Goal: Information Seeking & Learning: Learn about a topic

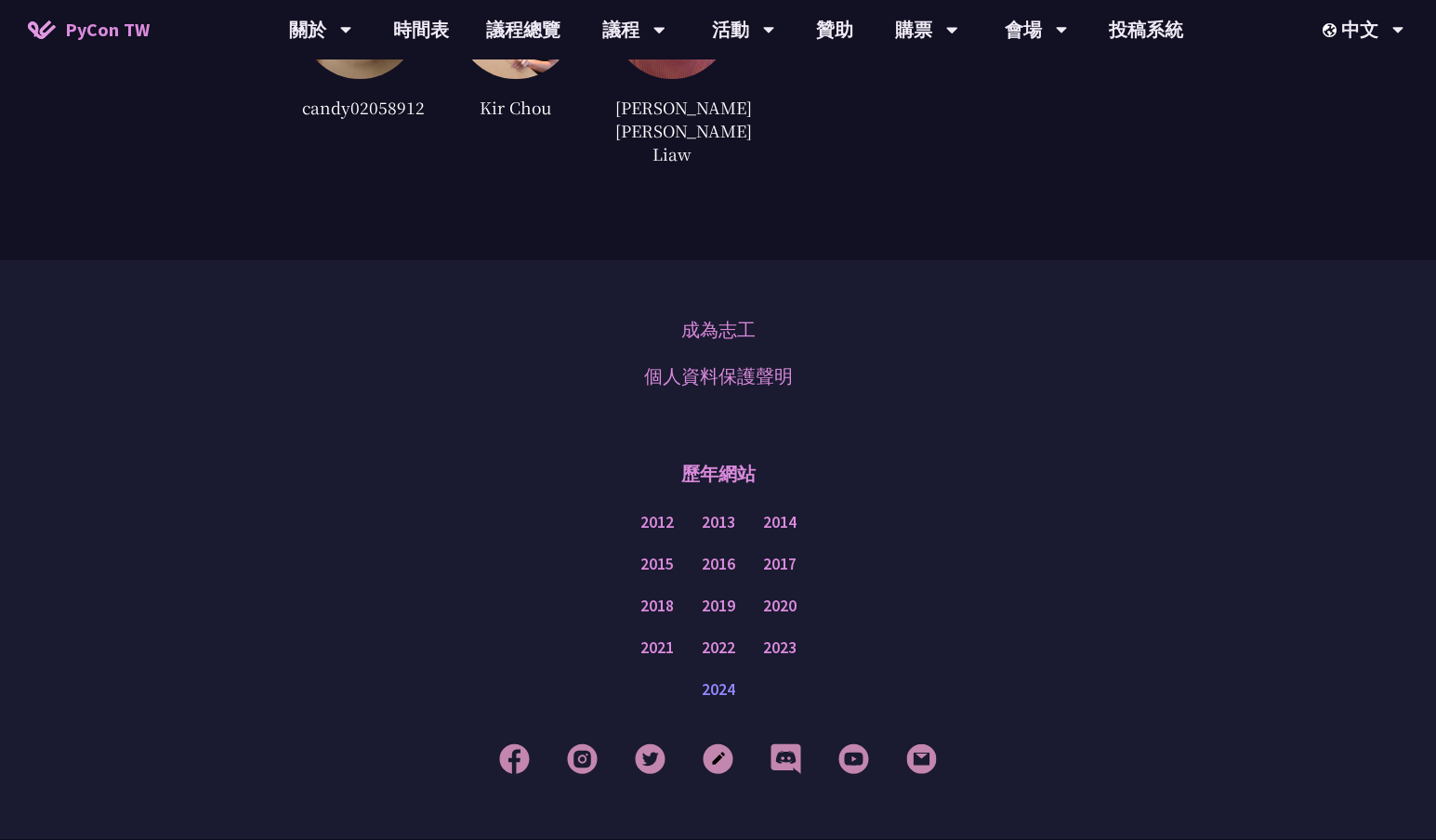
click at [708, 678] on link "2024" at bounding box center [718, 690] width 33 height 23
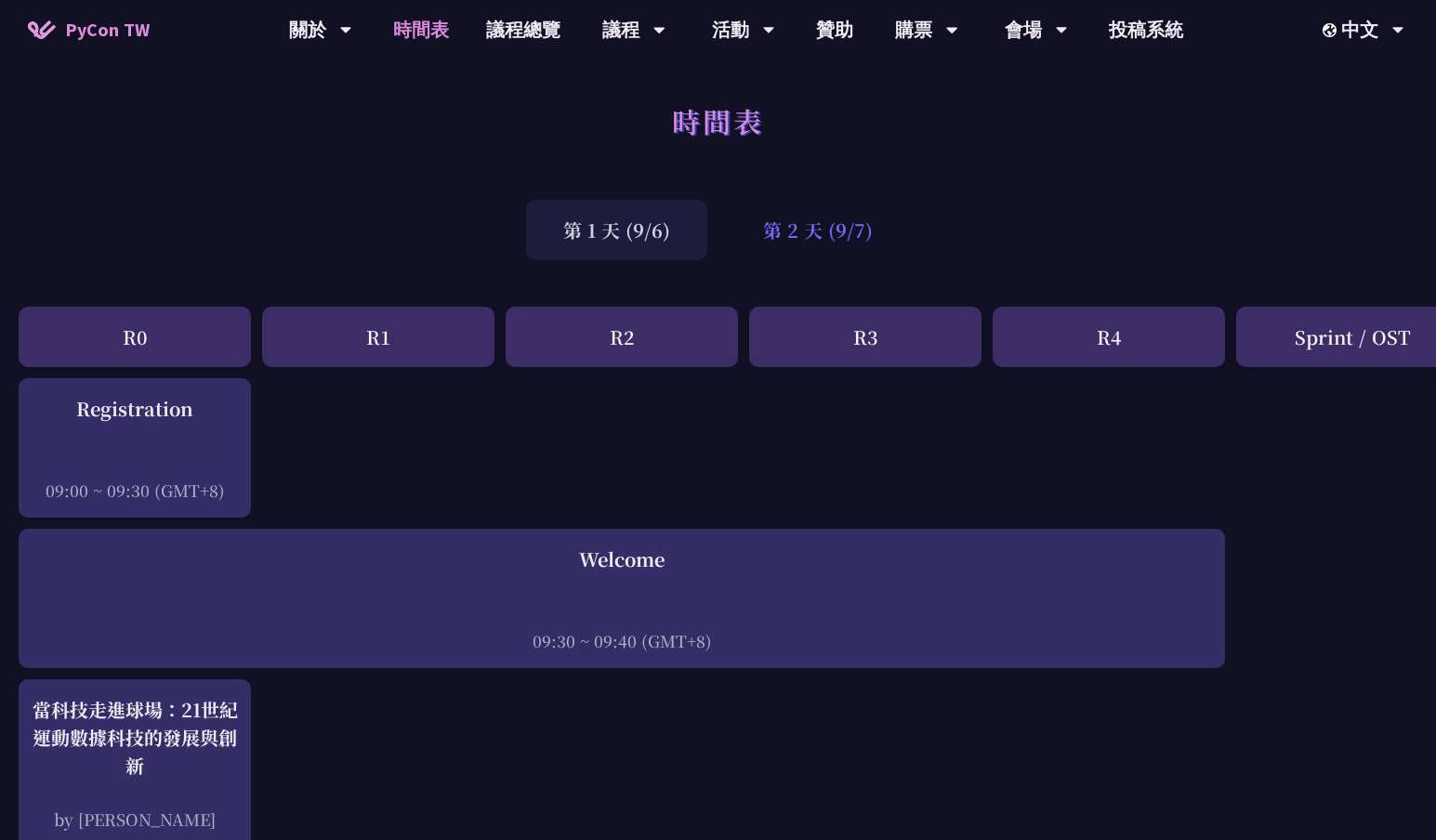
click at [813, 243] on div "第 2 天 (9/7)" at bounding box center [818, 230] width 184 height 60
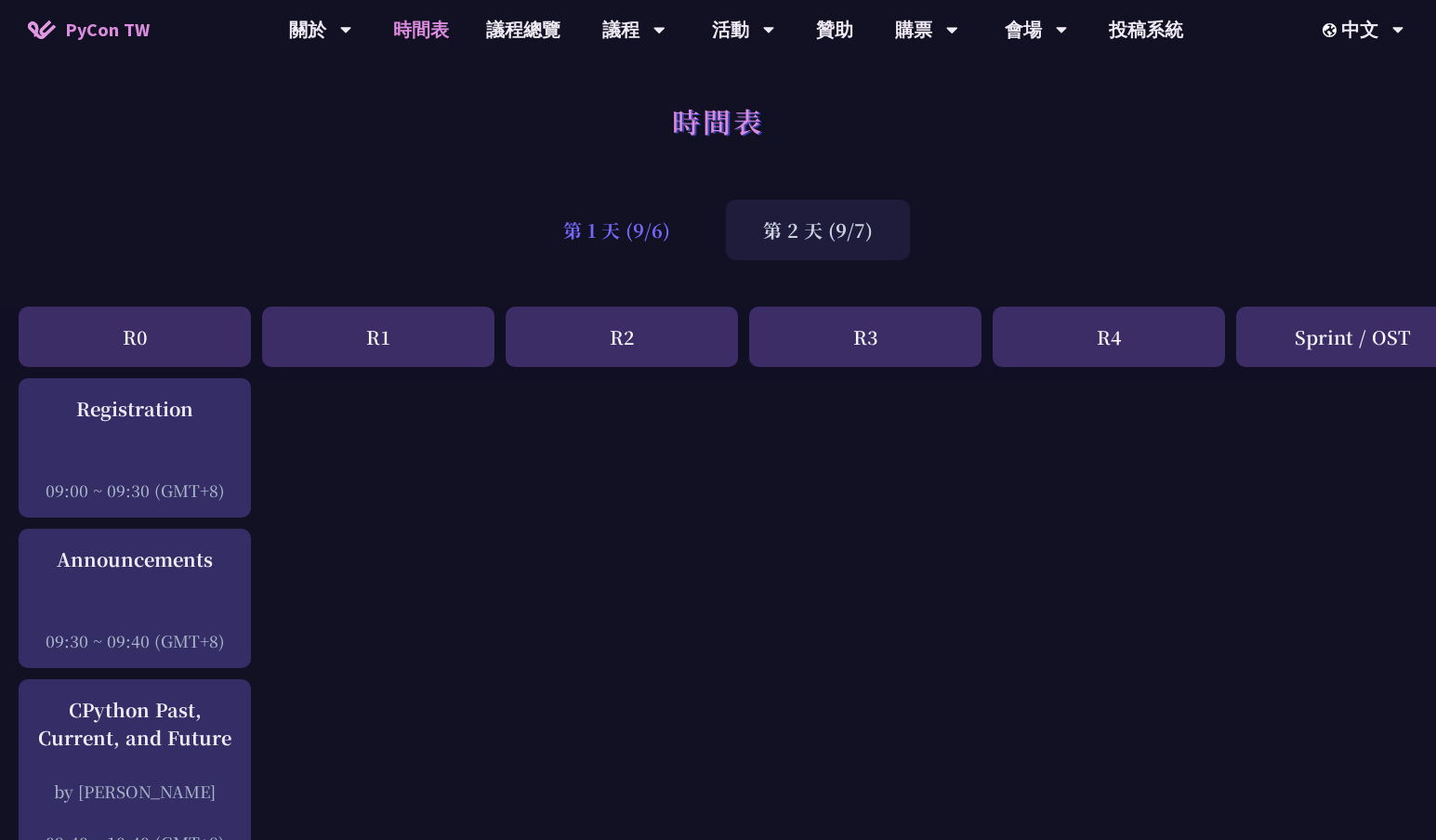
click at [620, 239] on div "第 1 天 (9/6)" at bounding box center [617, 230] width 181 height 60
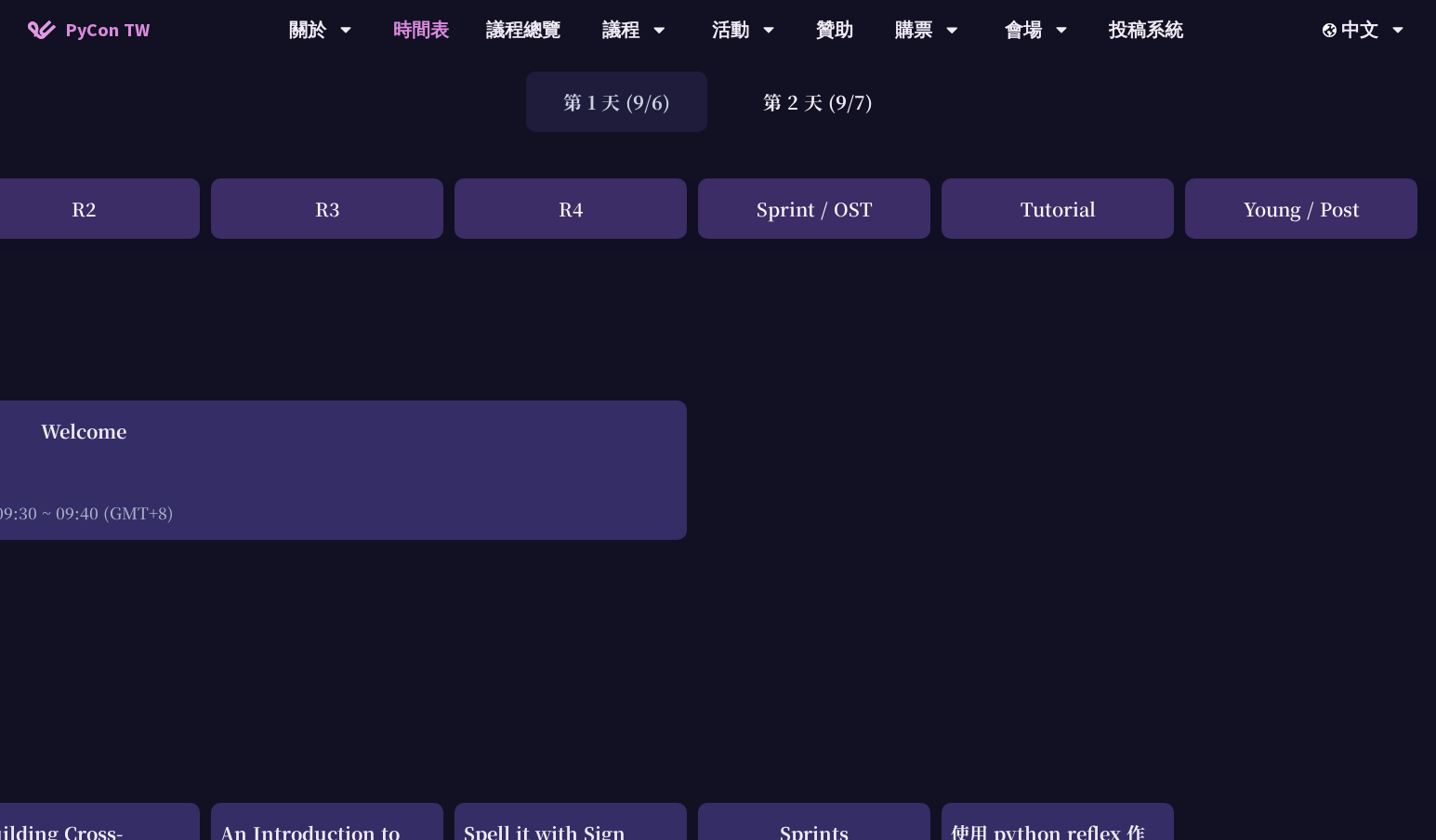
scroll to position [0, 538]
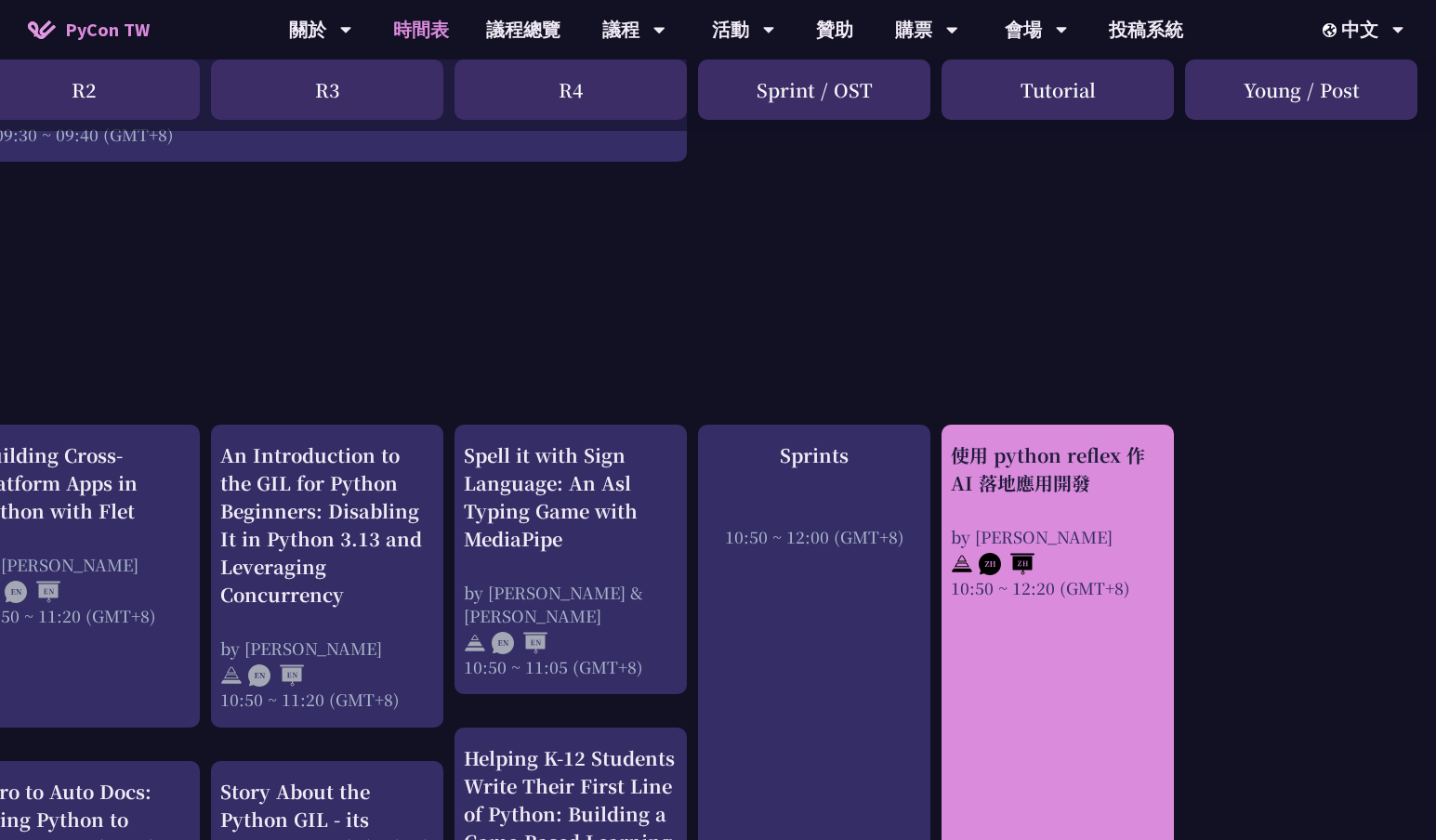
click at [1088, 461] on div "使用 python reflex 作 AI 落地應用開發" at bounding box center [1057, 469] width 214 height 56
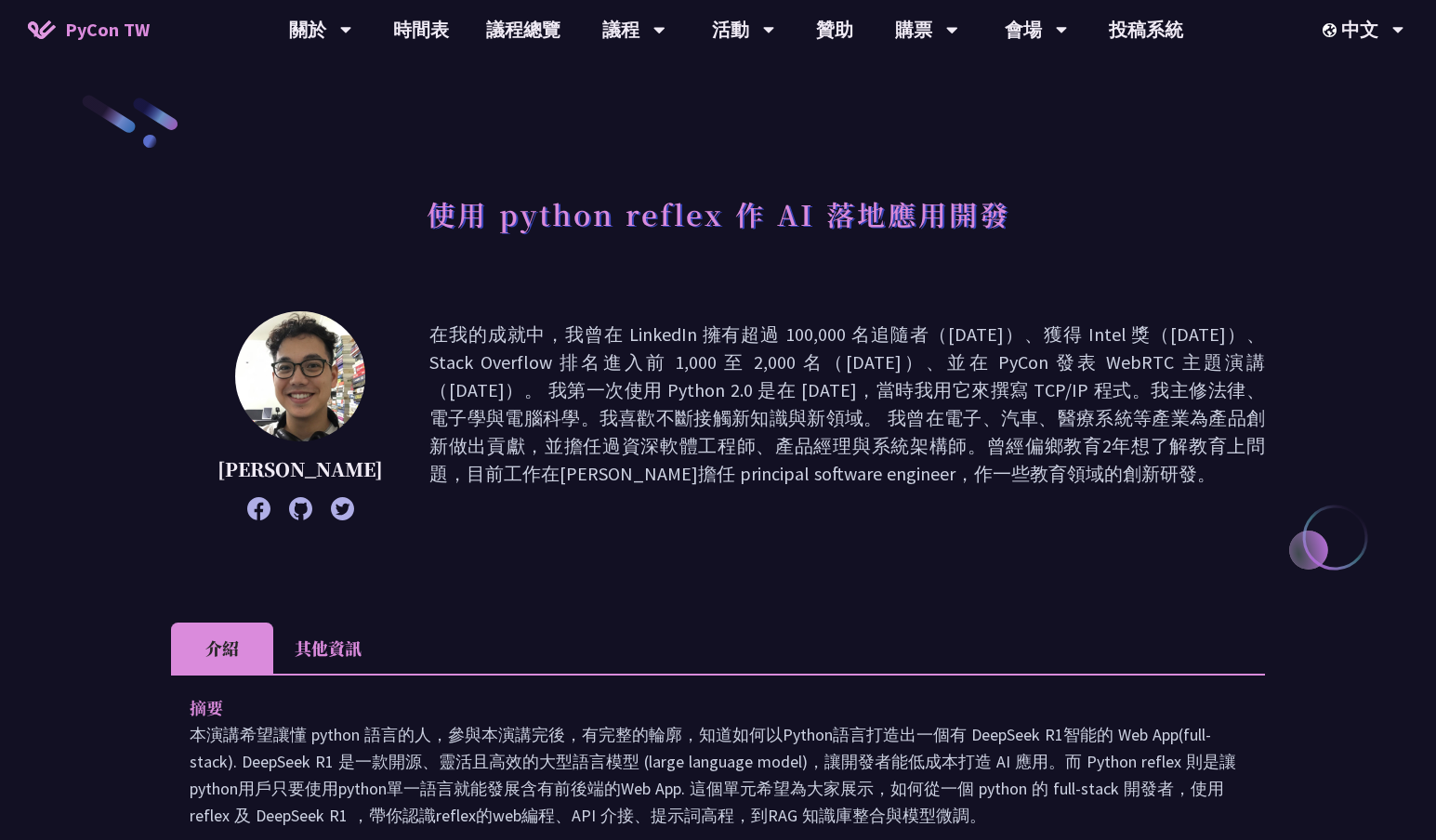
click at [625, 223] on h1 "使用 python reflex 作 AI 落地應用開發" at bounding box center [718, 214] width 583 height 56
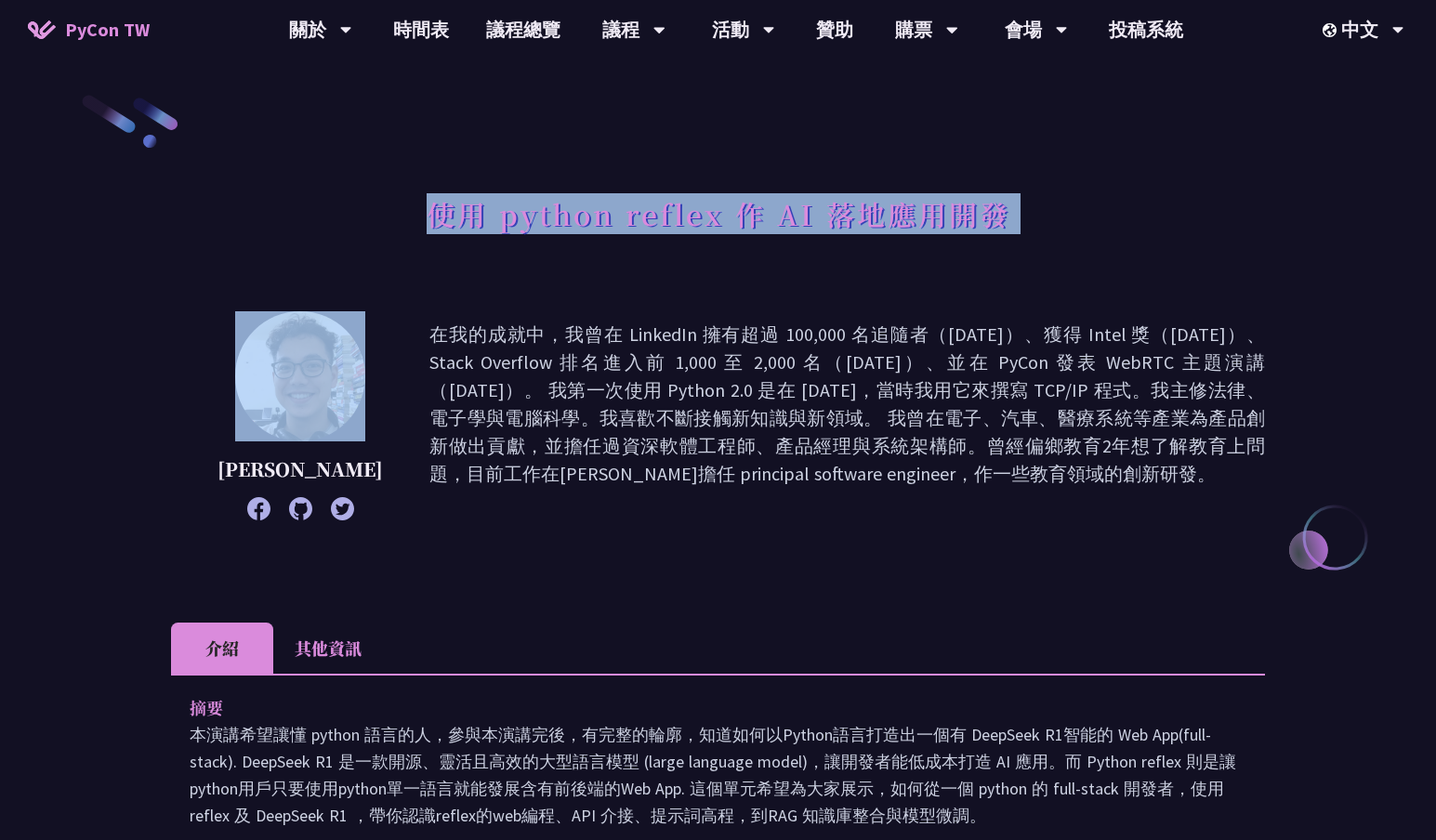
copy div "使用 python reflex 作 AI 落地應用開發"
click at [299, 476] on p "Milo Chen" at bounding box center [300, 469] width 166 height 28
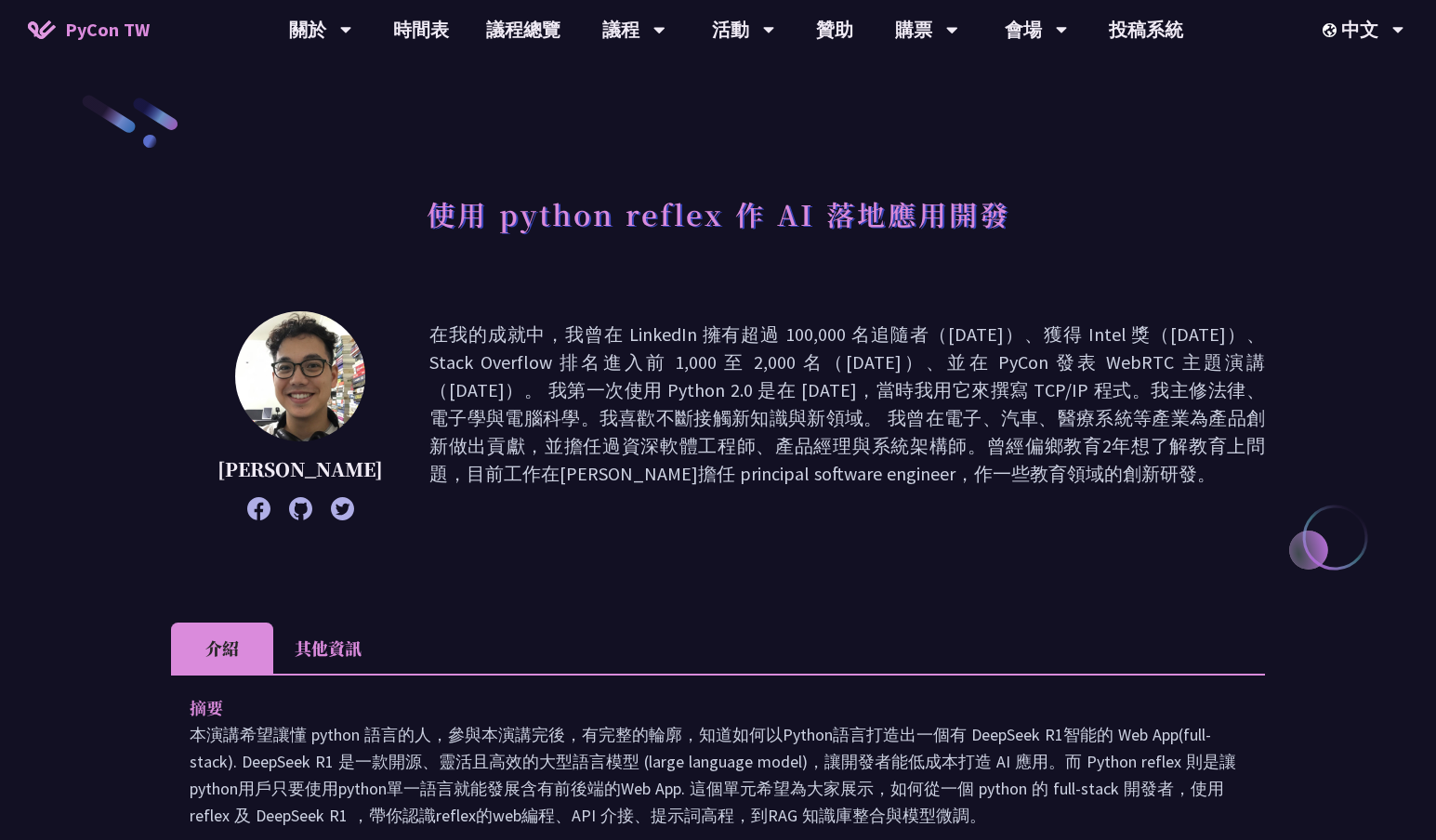
click at [299, 476] on p "Milo Chen" at bounding box center [300, 469] width 166 height 28
copy div "Milo Chen"
click at [717, 470] on p "在我的成就中，我曾在 LinkedIn 擁有超過 100,000 名追隨者（2017 年）、獲得 Intel 獎（2018 年）、Stack Overflow…" at bounding box center [847, 416] width 835 height 190
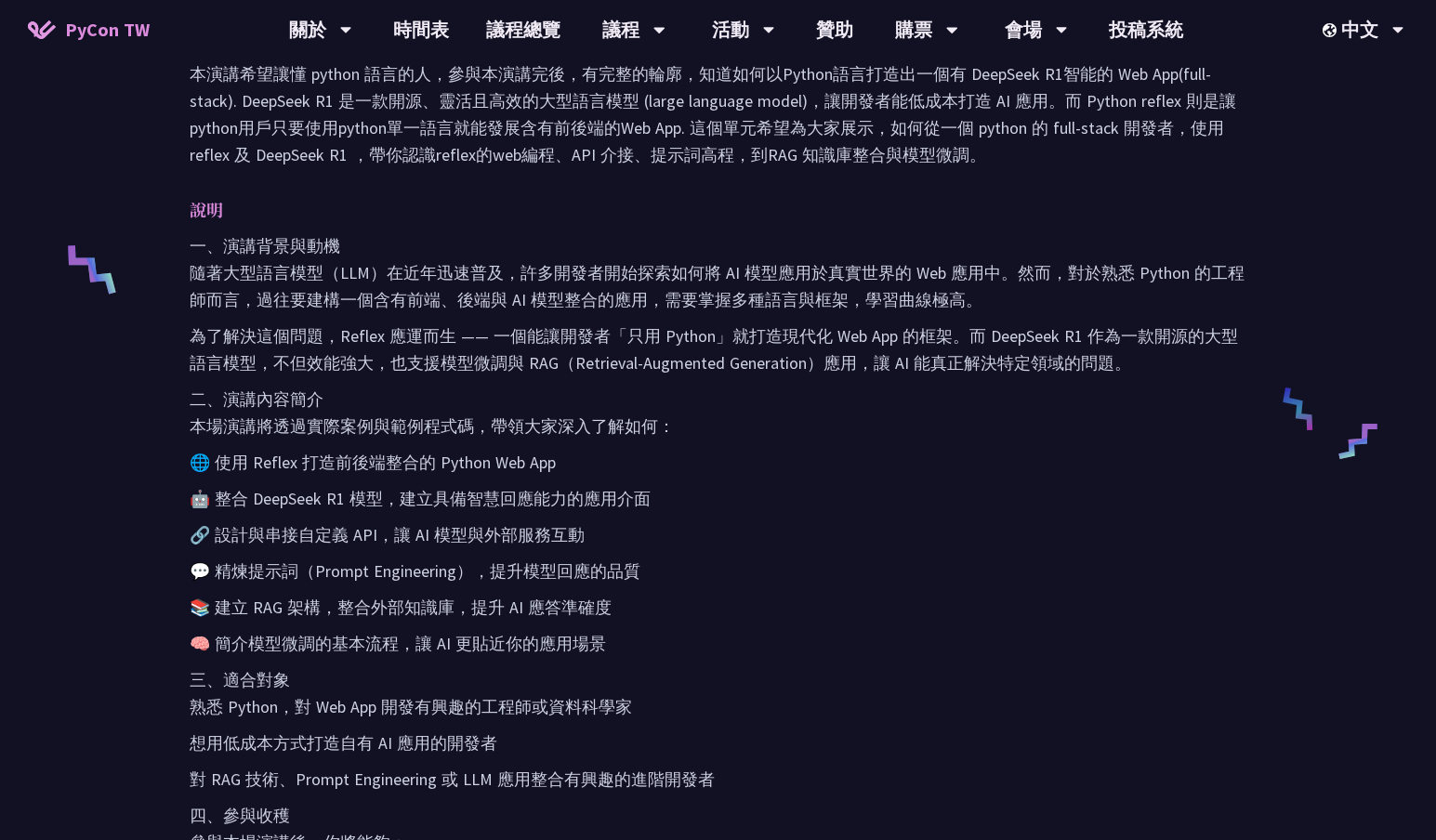
scroll to position [558, 0]
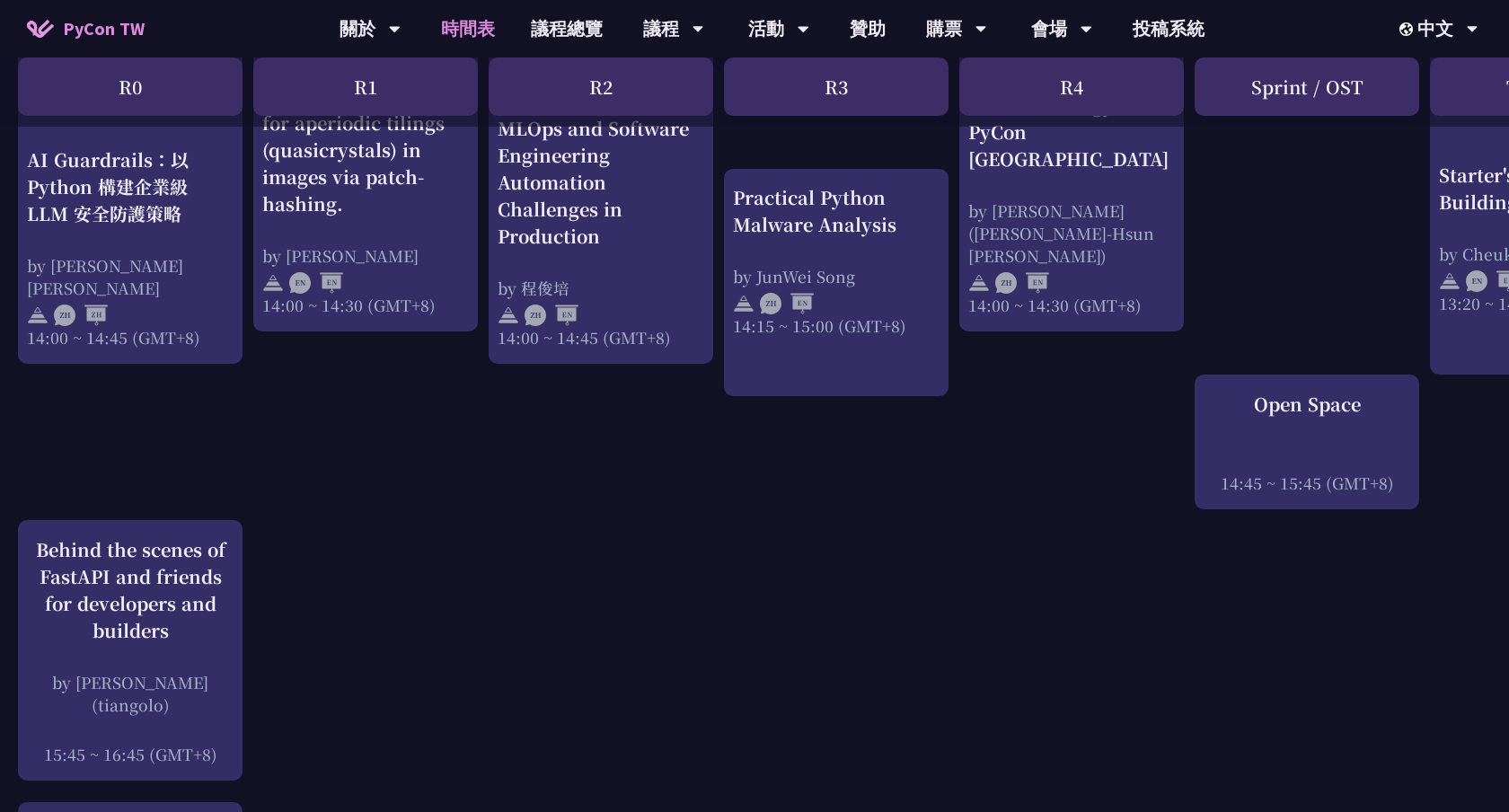
scroll to position [1986, 0]
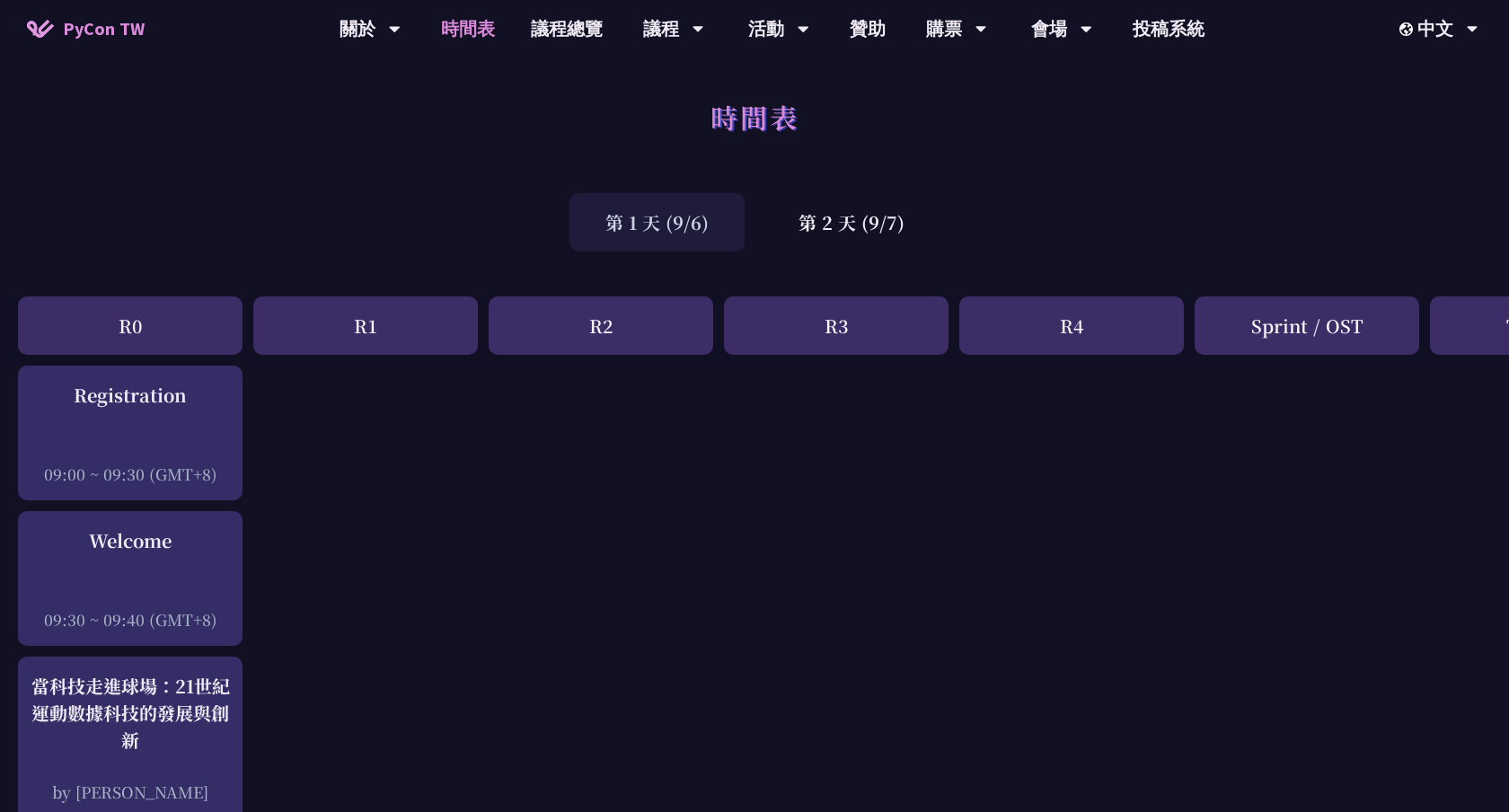
click at [904, 237] on div "第 2 天 (9/7)" at bounding box center [852, 223] width 178 height 58
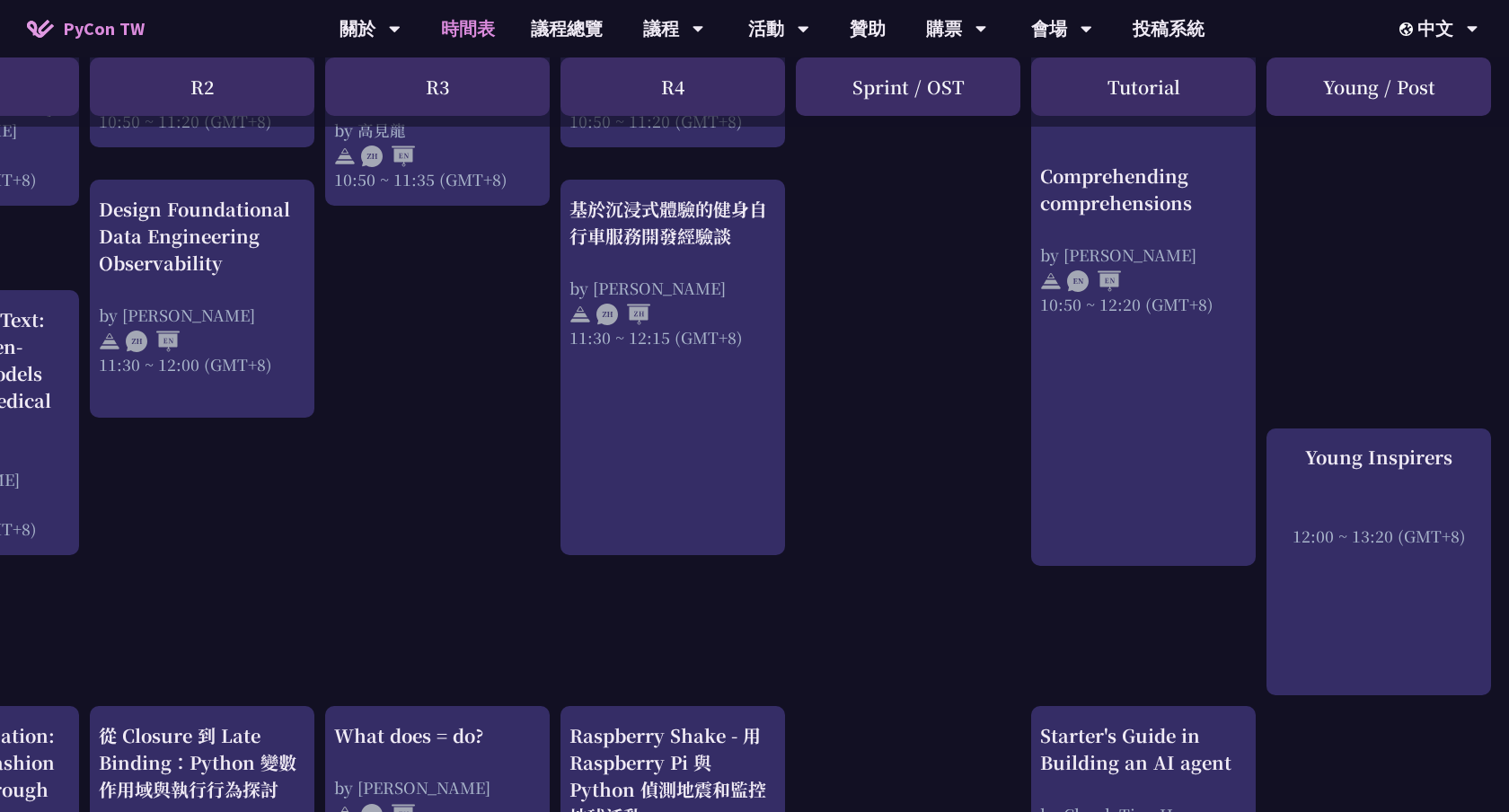
scroll to position [1154, 399]
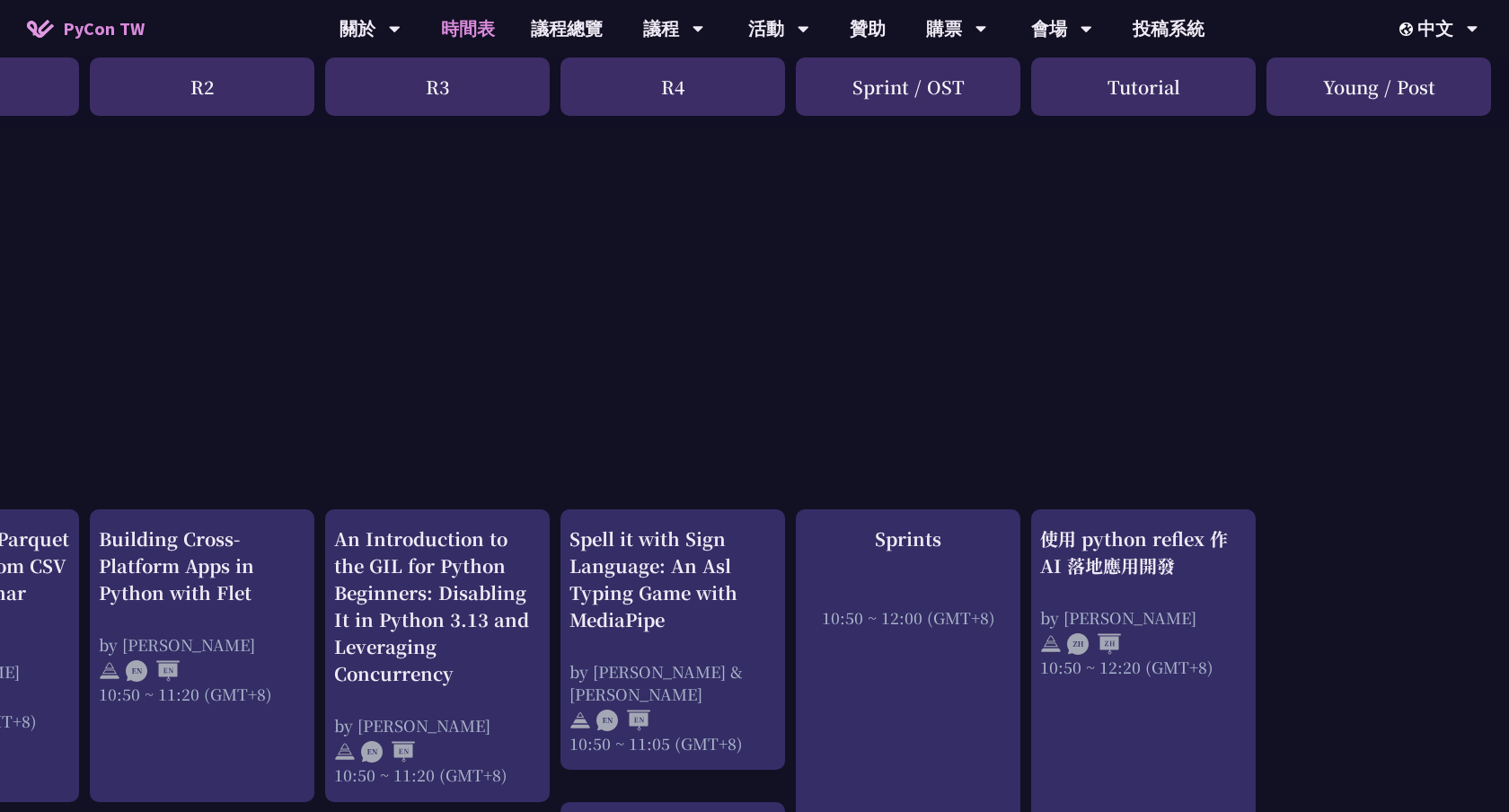
scroll to position [0, 399]
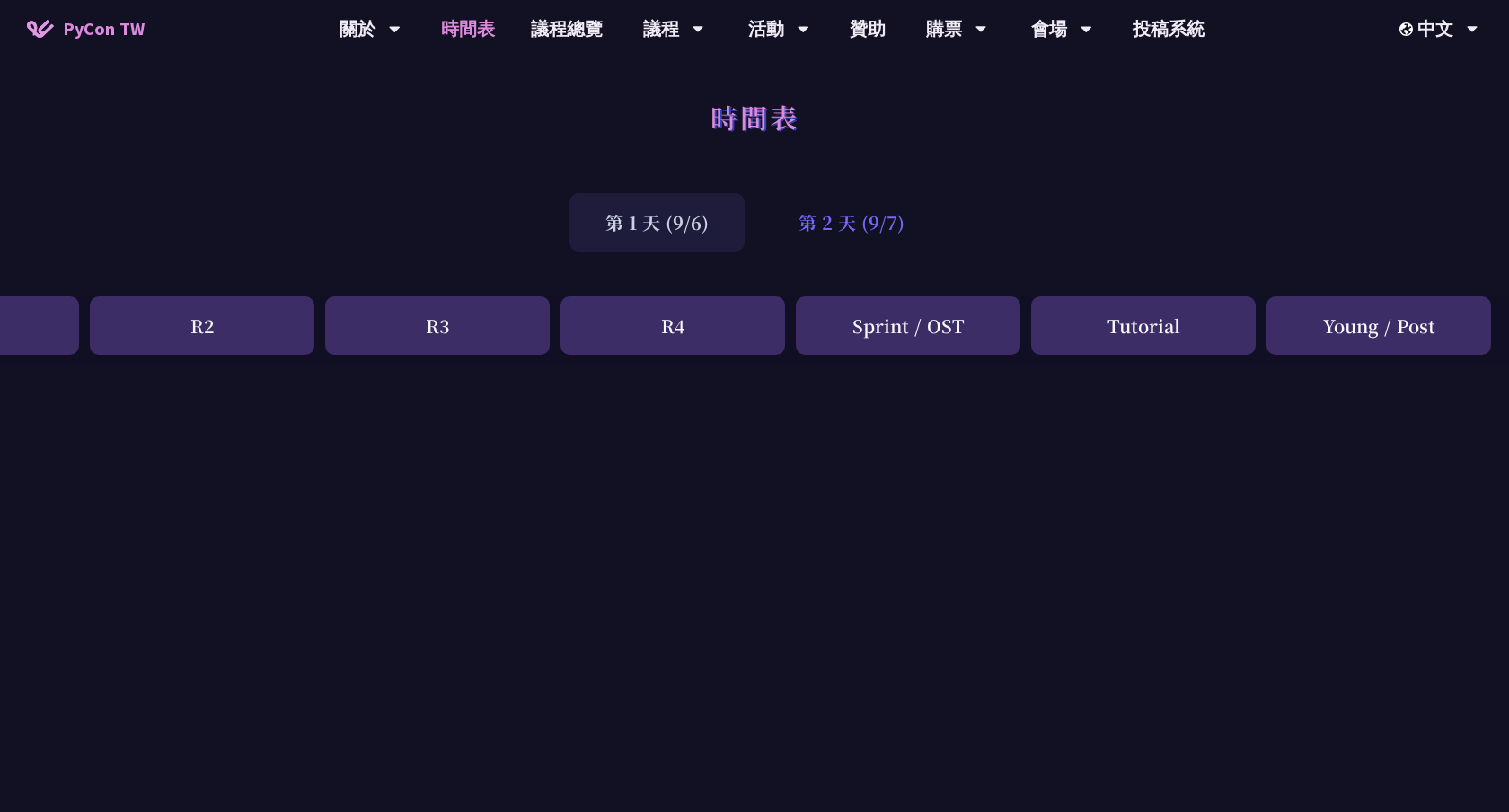
click at [848, 222] on div "第 2 天 (9/7)" at bounding box center [852, 223] width 178 height 58
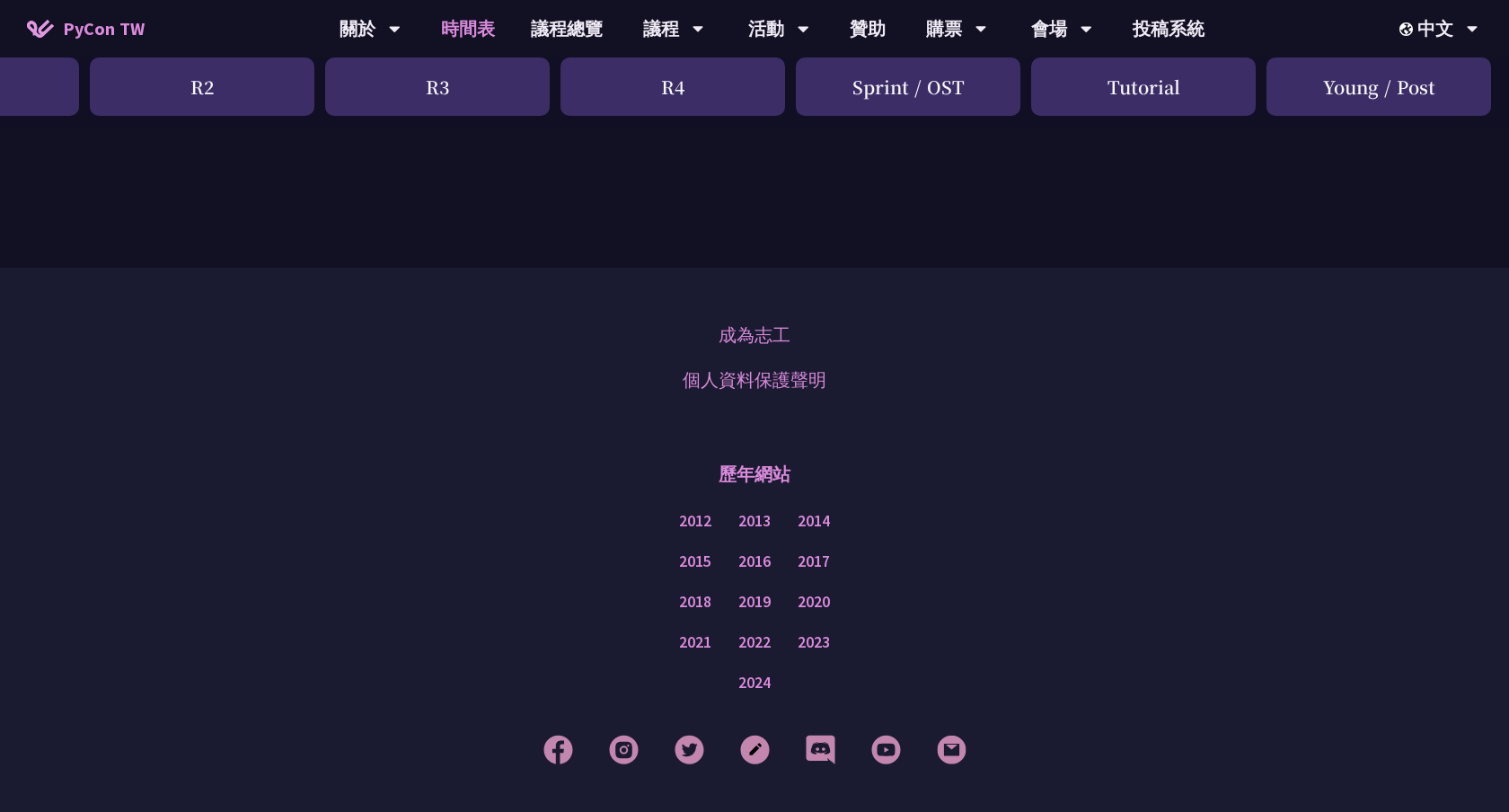
scroll to position [2832, 399]
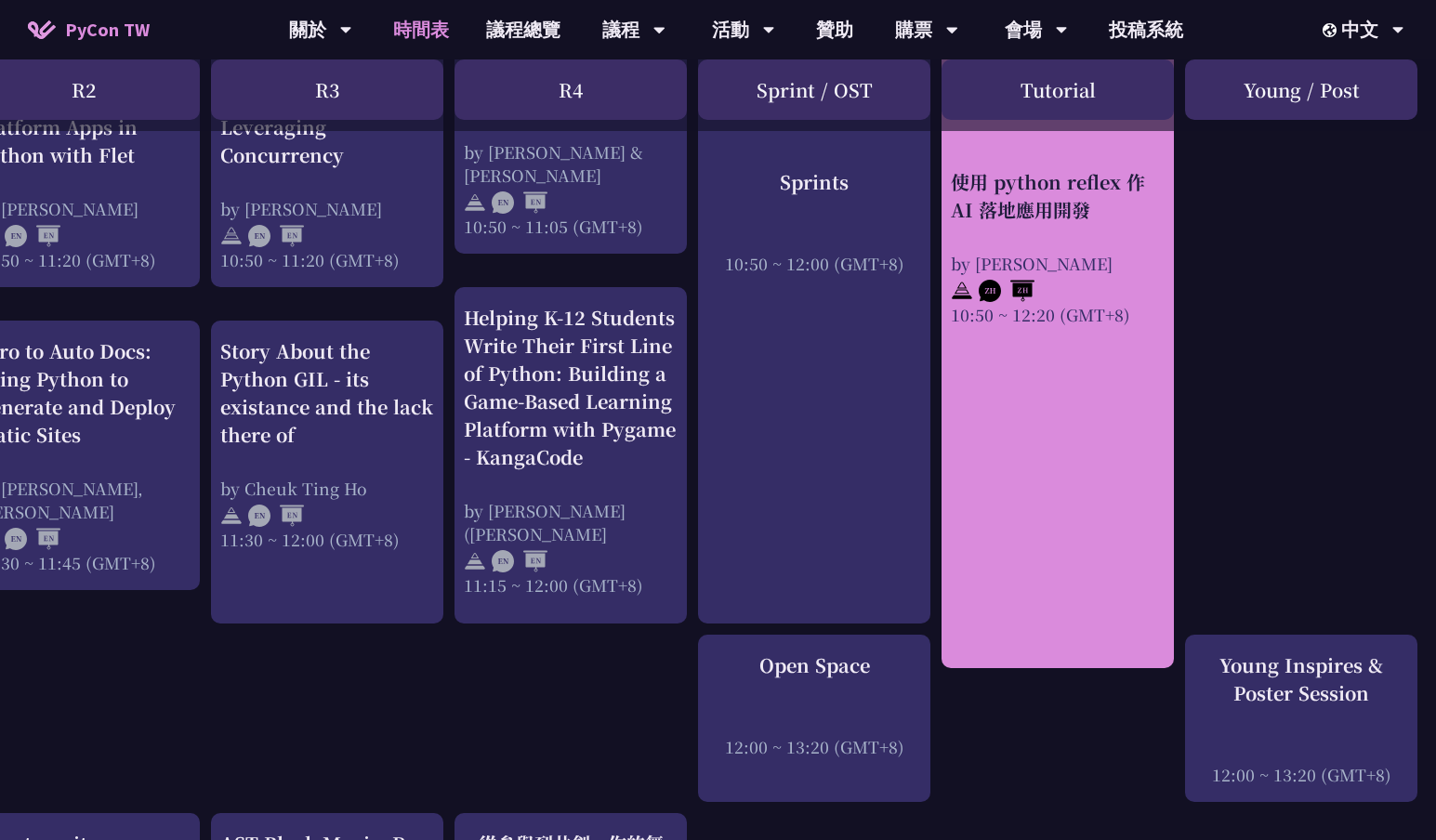
scroll to position [932, 538]
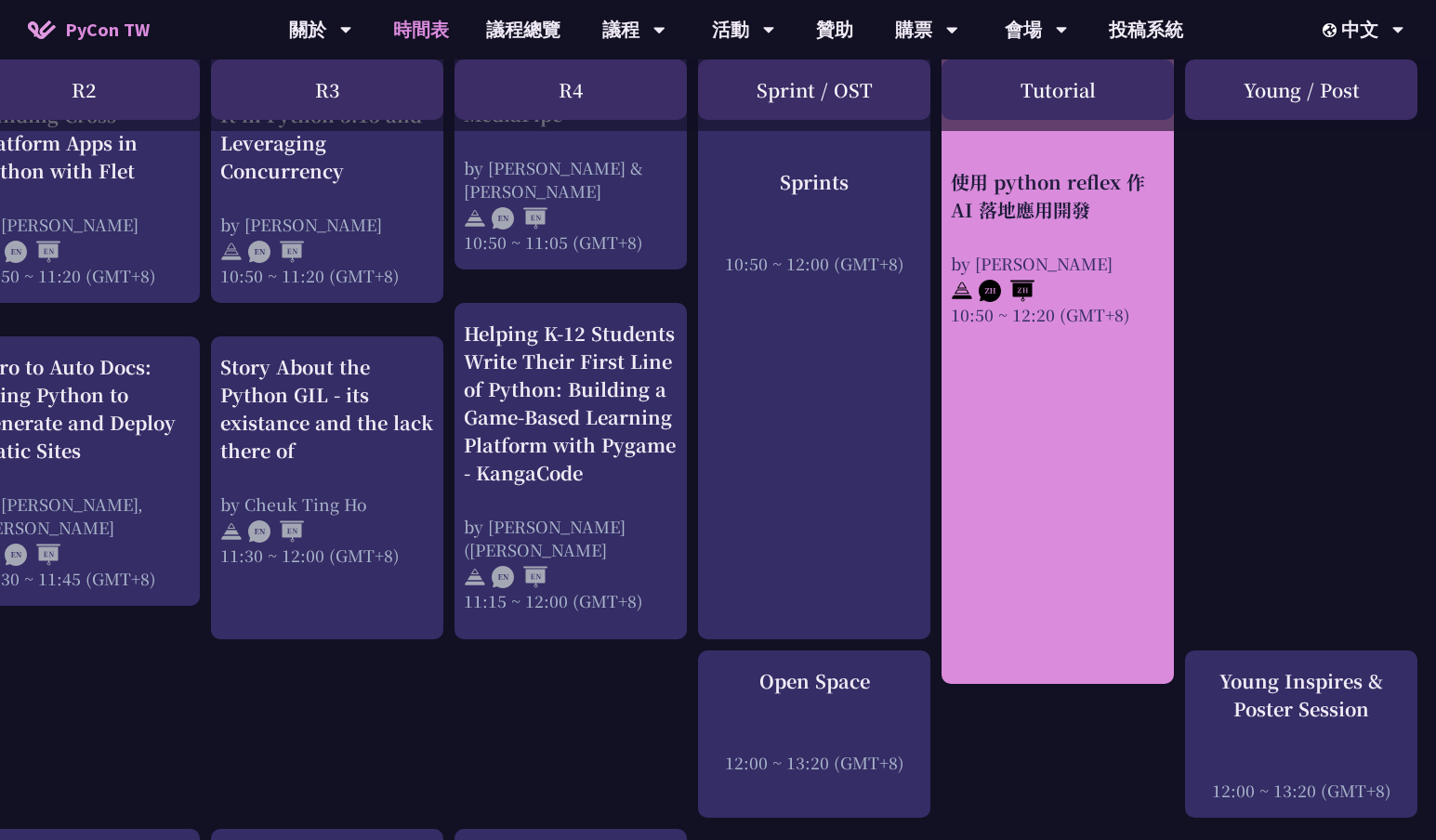
click at [1075, 547] on div "使用 python reflex 作 AI 落地應用開發 by [PERSON_NAME] 10:50 ~ 12:20 (GMT+8)" at bounding box center [1057, 341] width 232 height 684
click at [1067, 488] on div "使用 python reflex 作 AI 落地應用開發 by [PERSON_NAME] 10:50 ~ 12:20 (GMT+8)" at bounding box center [1057, 341] width 232 height 684
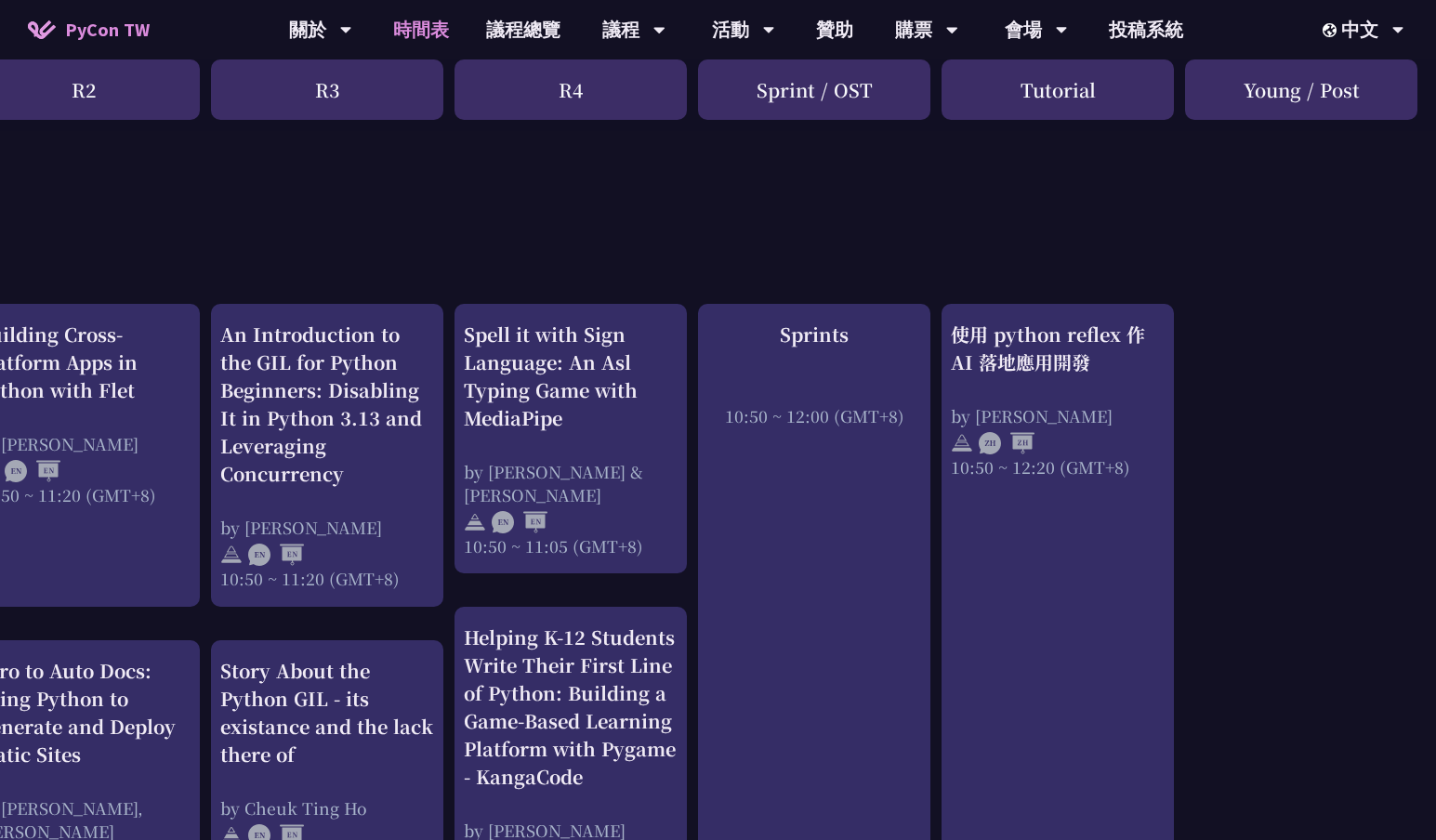
scroll to position [0, 538]
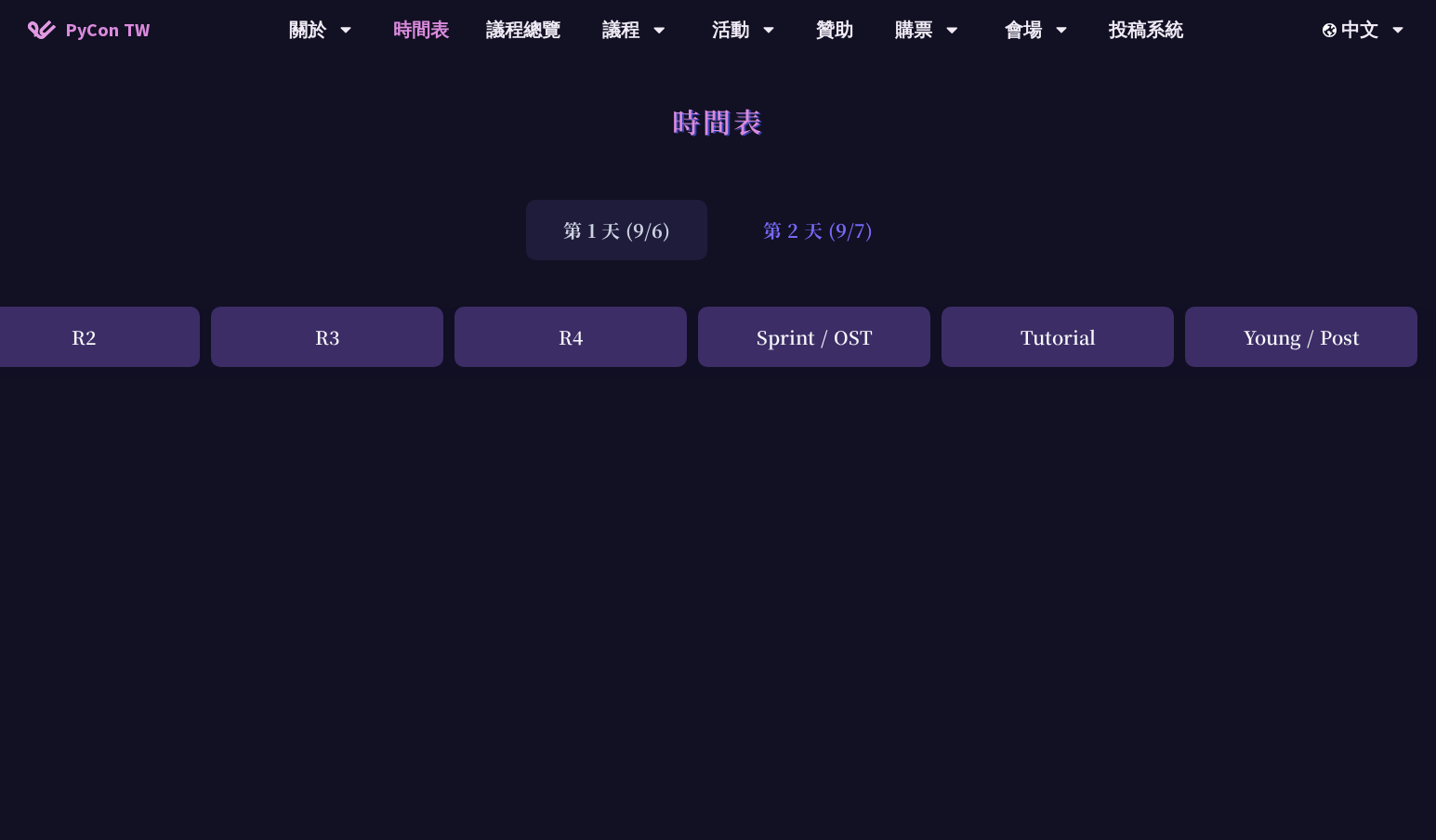
click at [819, 225] on div "第 2 天 (9/7)" at bounding box center [818, 230] width 184 height 60
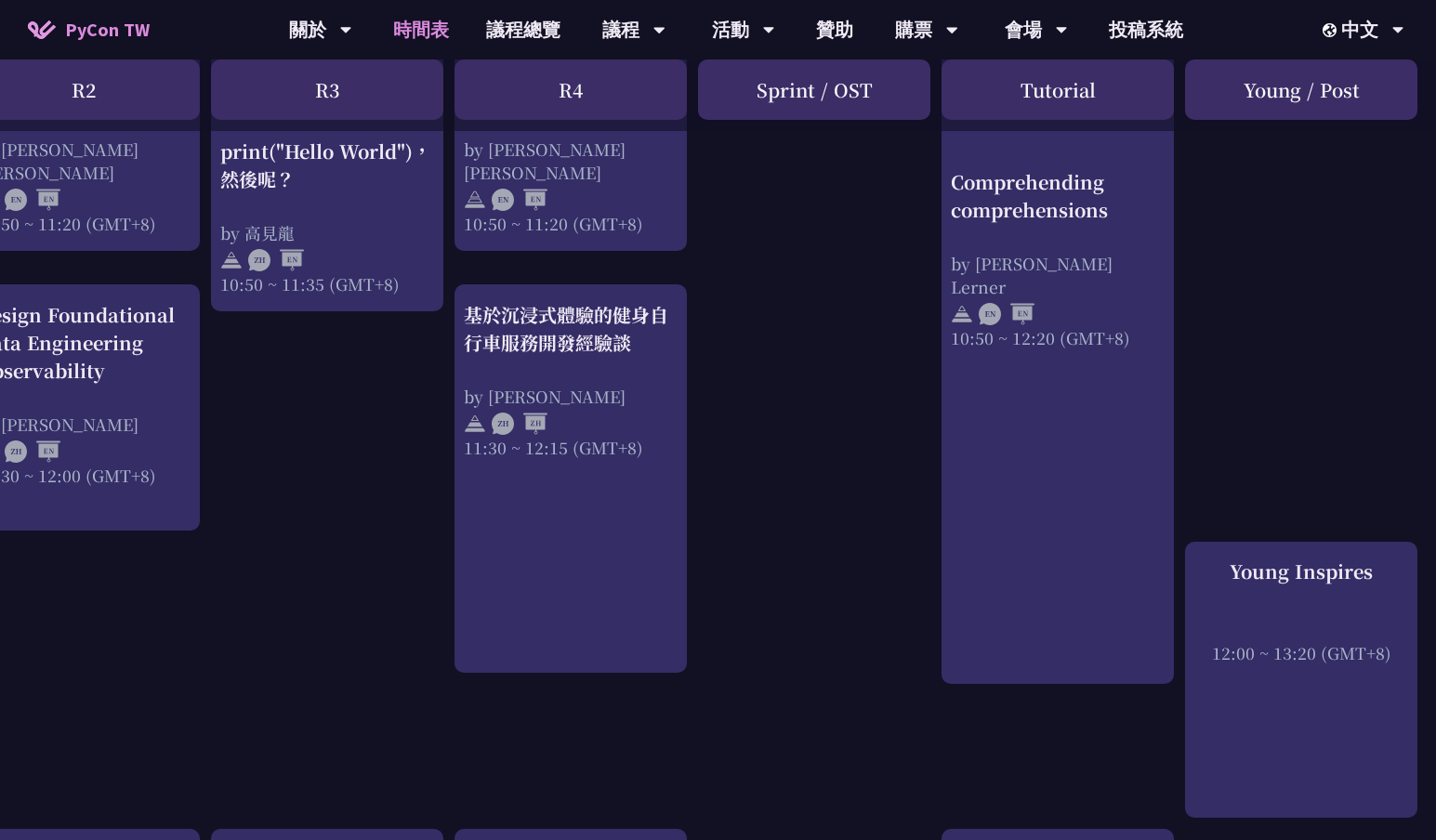
scroll to position [970, 538]
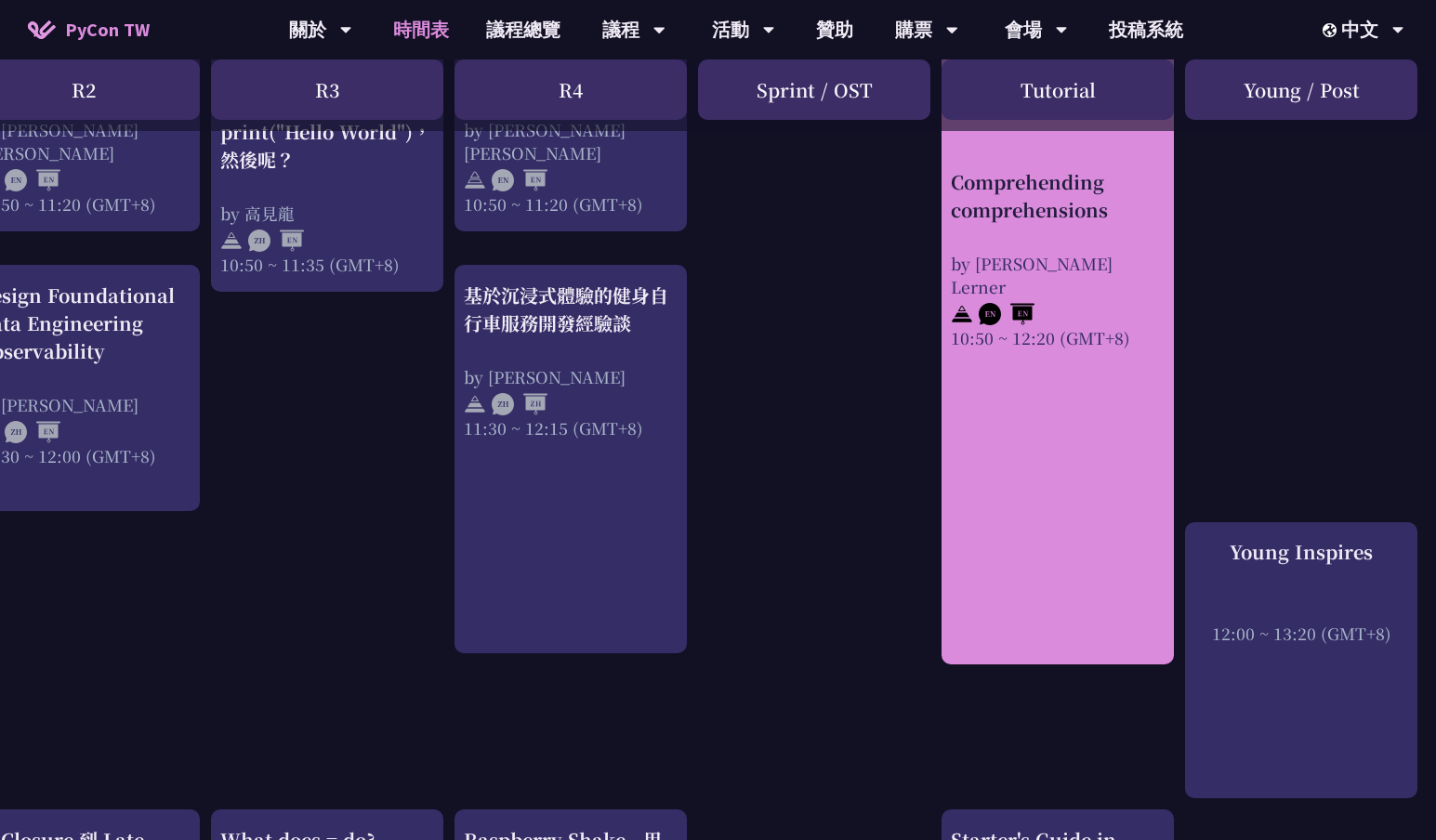
click at [1032, 465] on div "Comprehending comprehensions by Reuven M. Lerner 10:50 ~ 12:20 (GMT+8)" at bounding box center [1057, 299] width 232 height 731
click at [1045, 214] on div "Comprehending comprehensions" at bounding box center [1057, 194] width 214 height 56
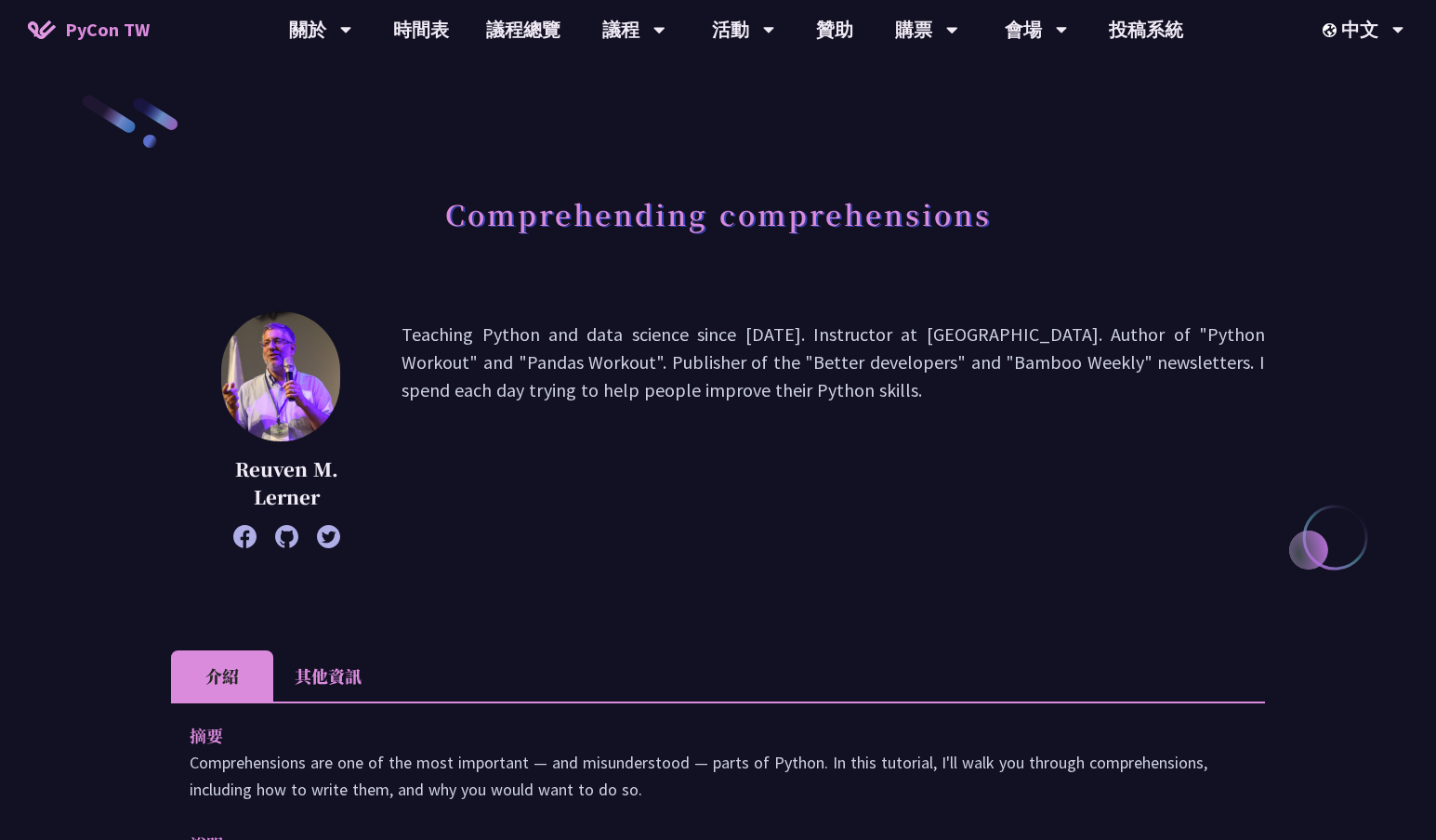
click at [701, 220] on h1 "Comprehending comprehensions" at bounding box center [718, 214] width 546 height 56
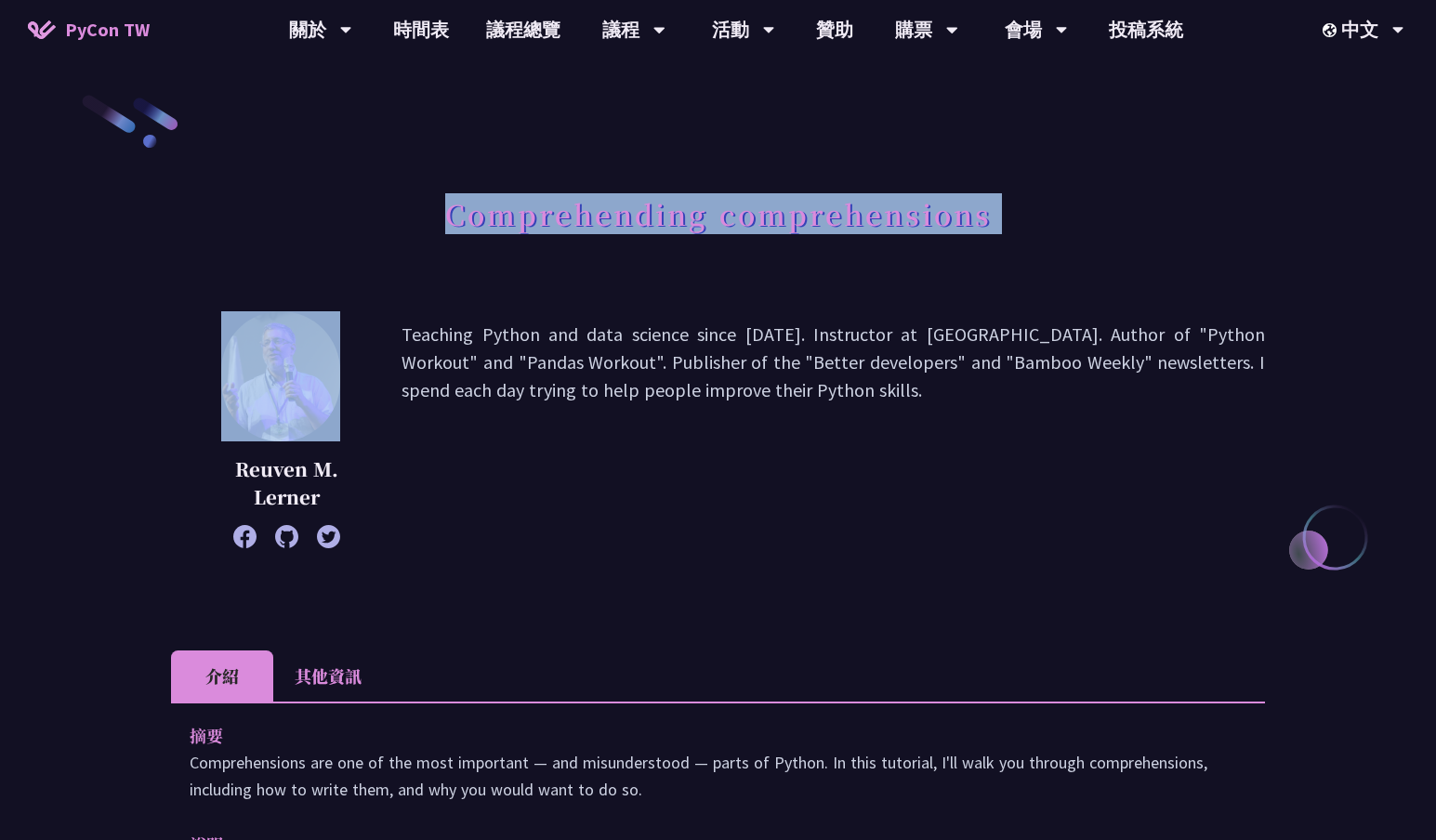
copy div "Comprehending comprehensions"
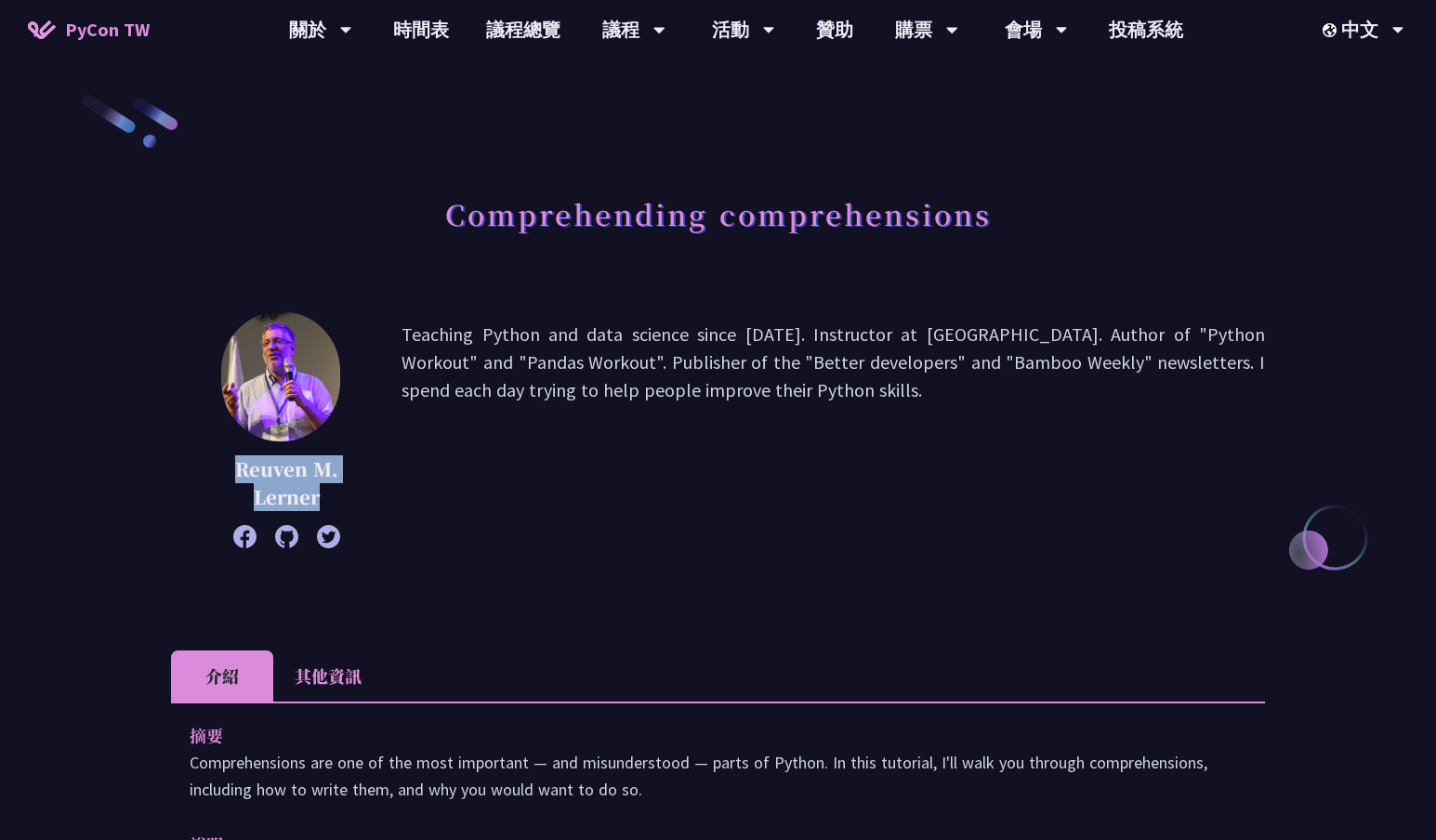
drag, startPoint x: 323, startPoint y: 497, endPoint x: 238, endPoint y: 475, distance: 87.8
click at [238, 475] on p "Reuven M. Lerner" at bounding box center [286, 483] width 138 height 56
copy p "Reuven M. Lerner"
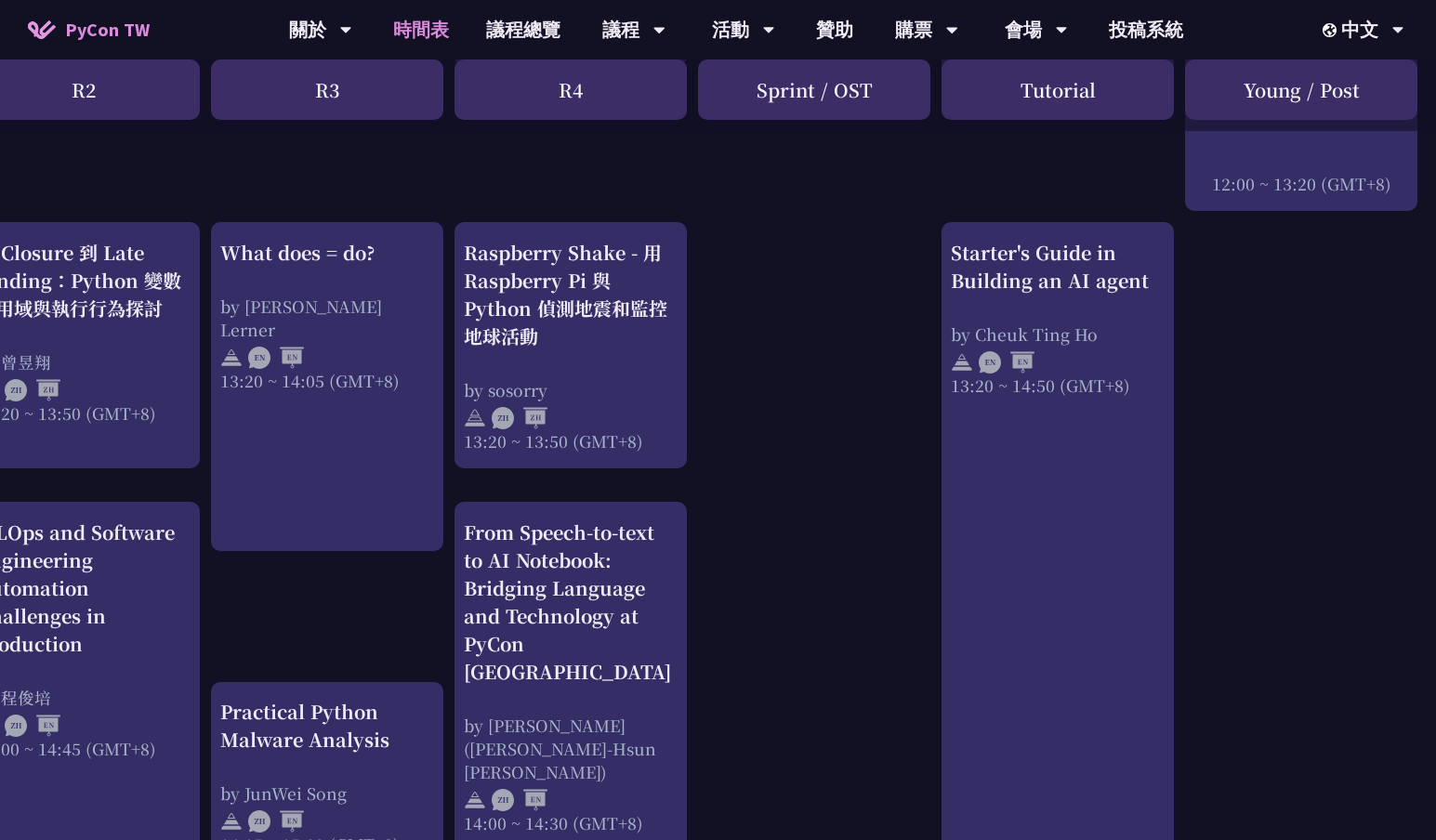
scroll to position [1508, 538]
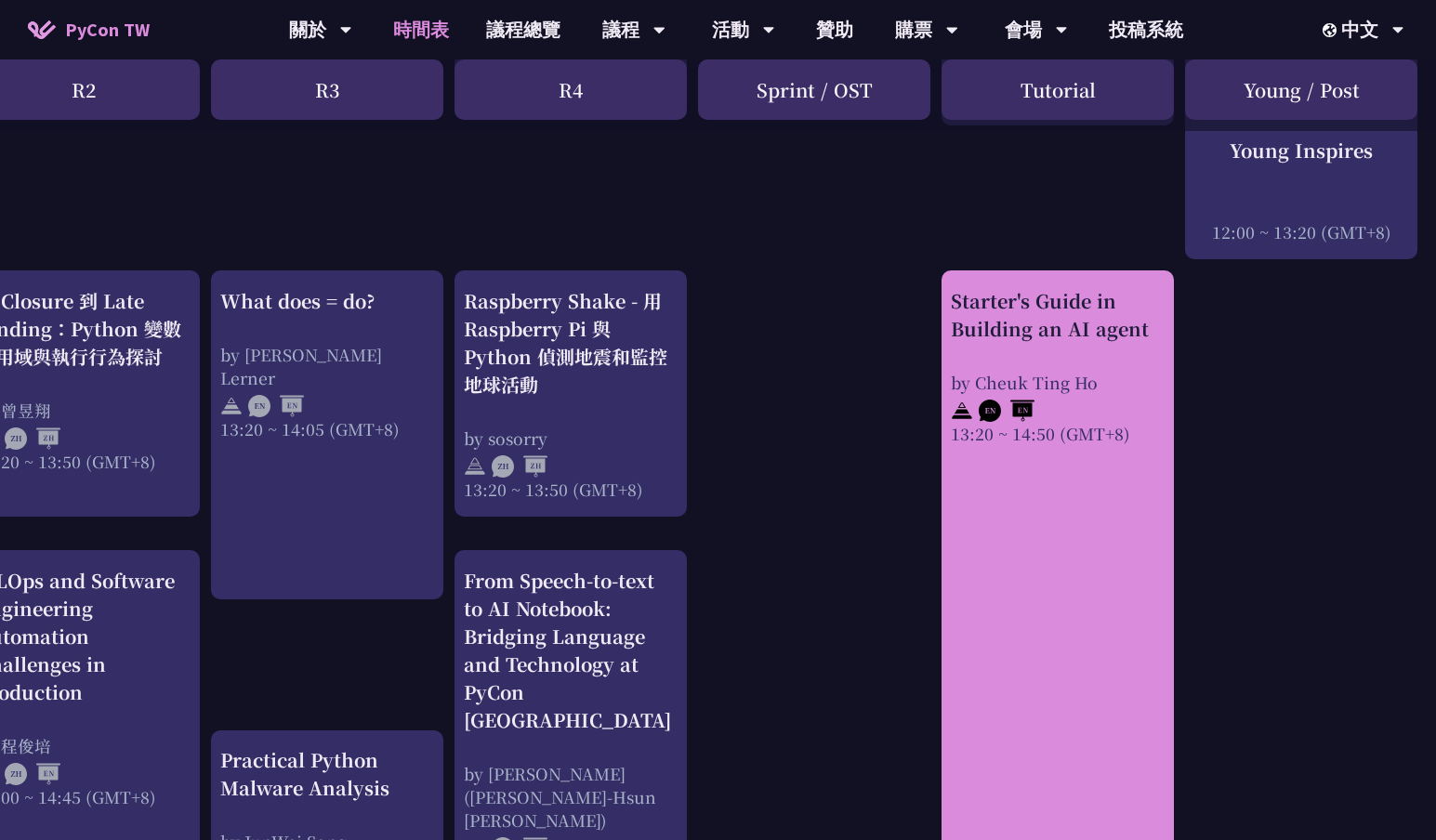
click at [1059, 626] on div "Starter's Guide in Building an AI agent by Cheuk Ting Ho 13:20 ~ 14:50 (GMT+8)" at bounding box center [1057, 607] width 232 height 673
click at [997, 349] on div "Starter's Guide in Building an AI agent by Cheuk Ting Ho 13:20 ~ 14:50 (GMT+8)" at bounding box center [1057, 366] width 214 height 158
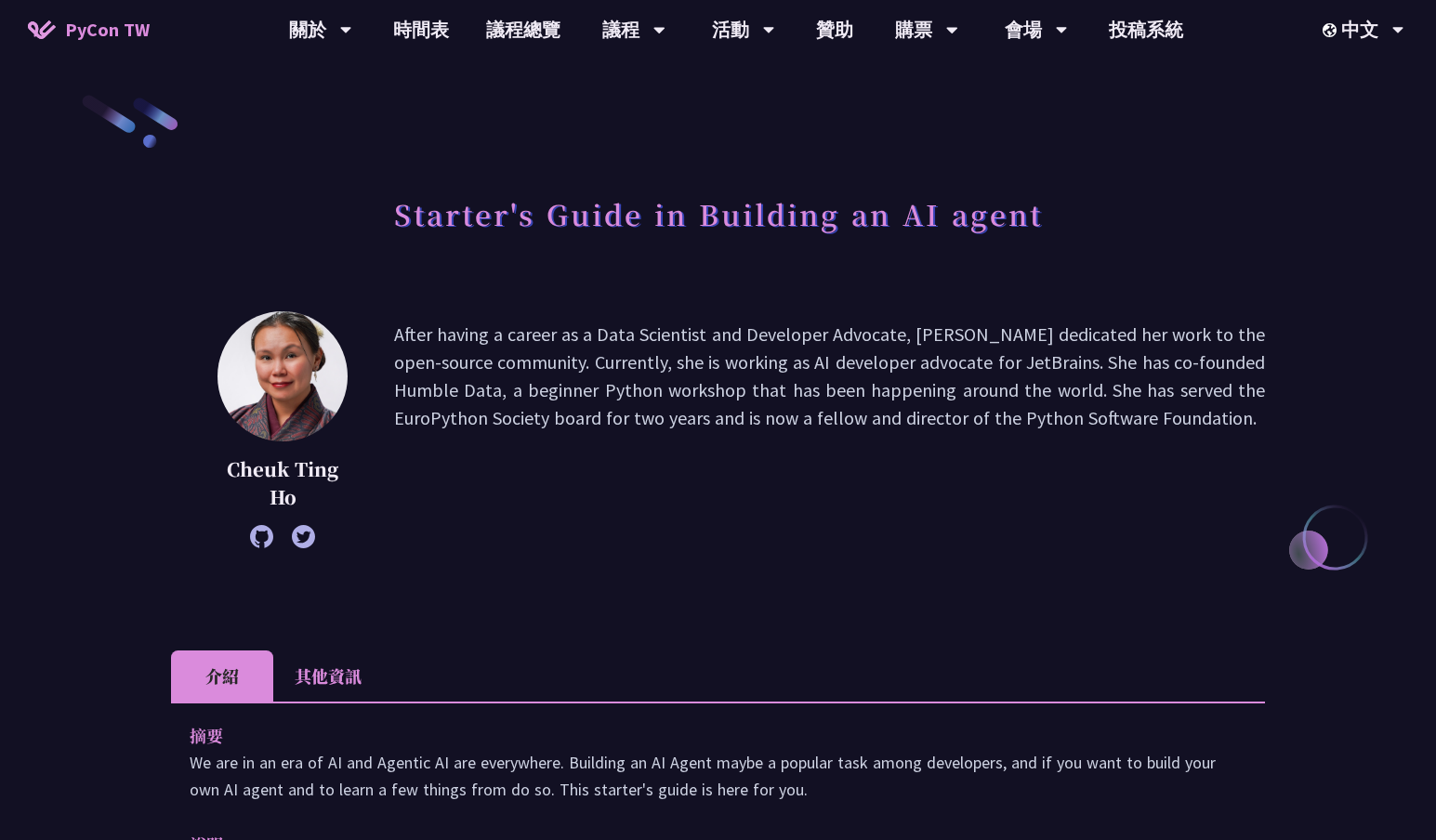
click at [704, 218] on h1 "Starter's Guide in Building an AI agent" at bounding box center [718, 214] width 649 height 56
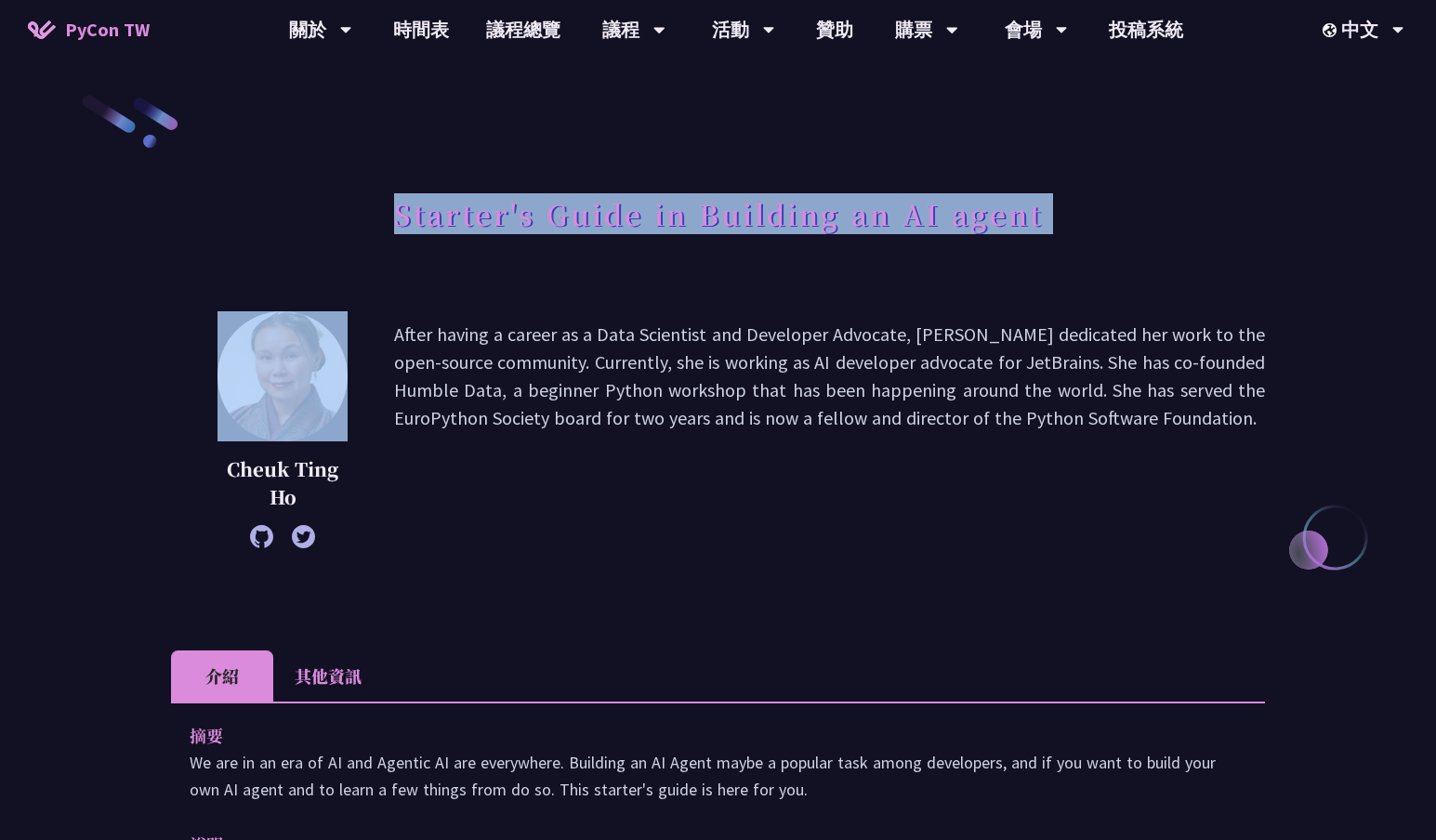
click at [704, 218] on h1 "Starter's Guide in Building an AI agent" at bounding box center [718, 214] width 649 height 56
copy div "Starter's Guide in Building an AI agent"
click at [246, 473] on p "Cheuk Ting Ho" at bounding box center [282, 483] width 130 height 56
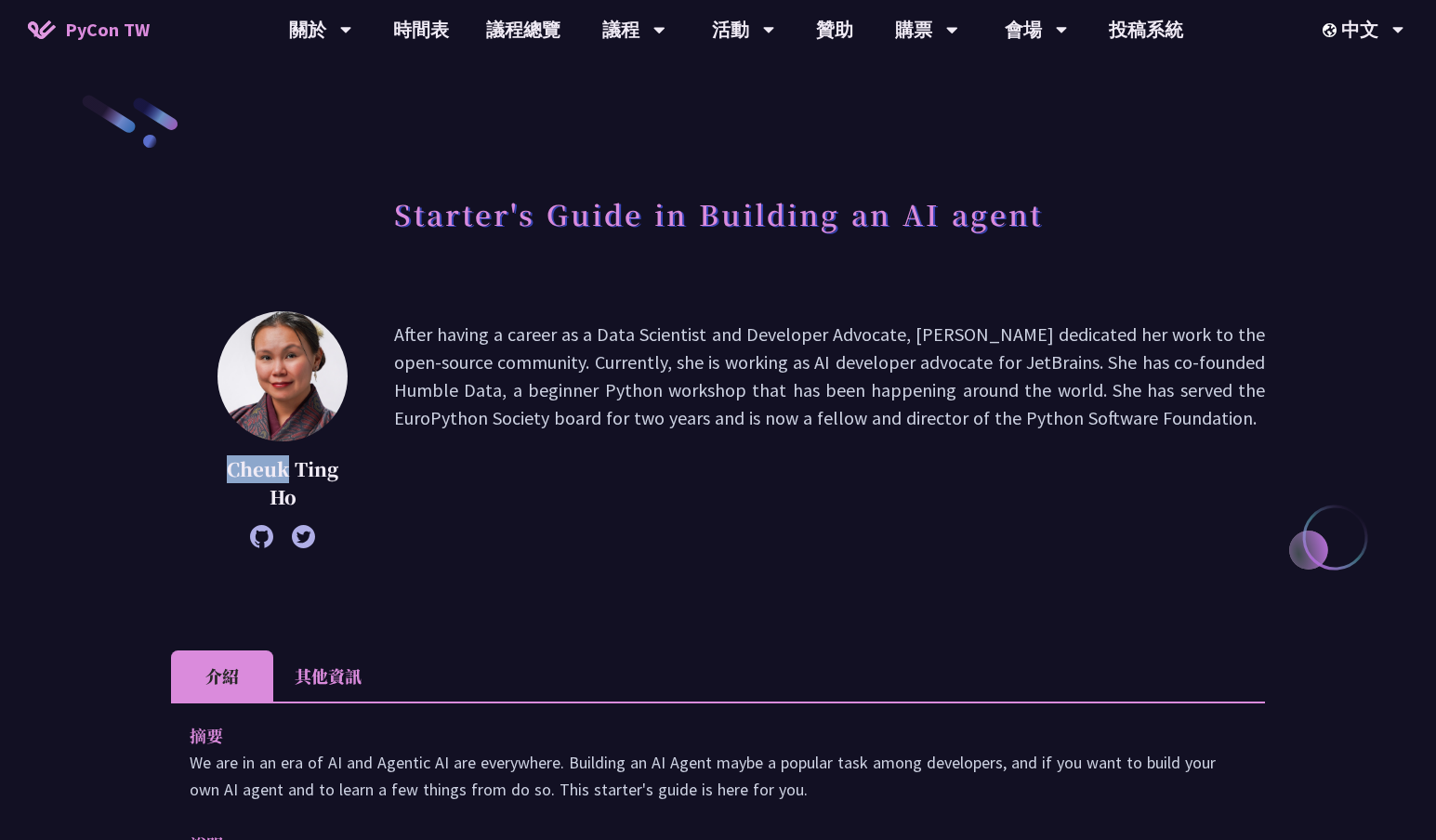
click at [246, 473] on p "Cheuk Ting Ho" at bounding box center [282, 483] width 130 height 56
copy div "Cheuk Ting Ho"
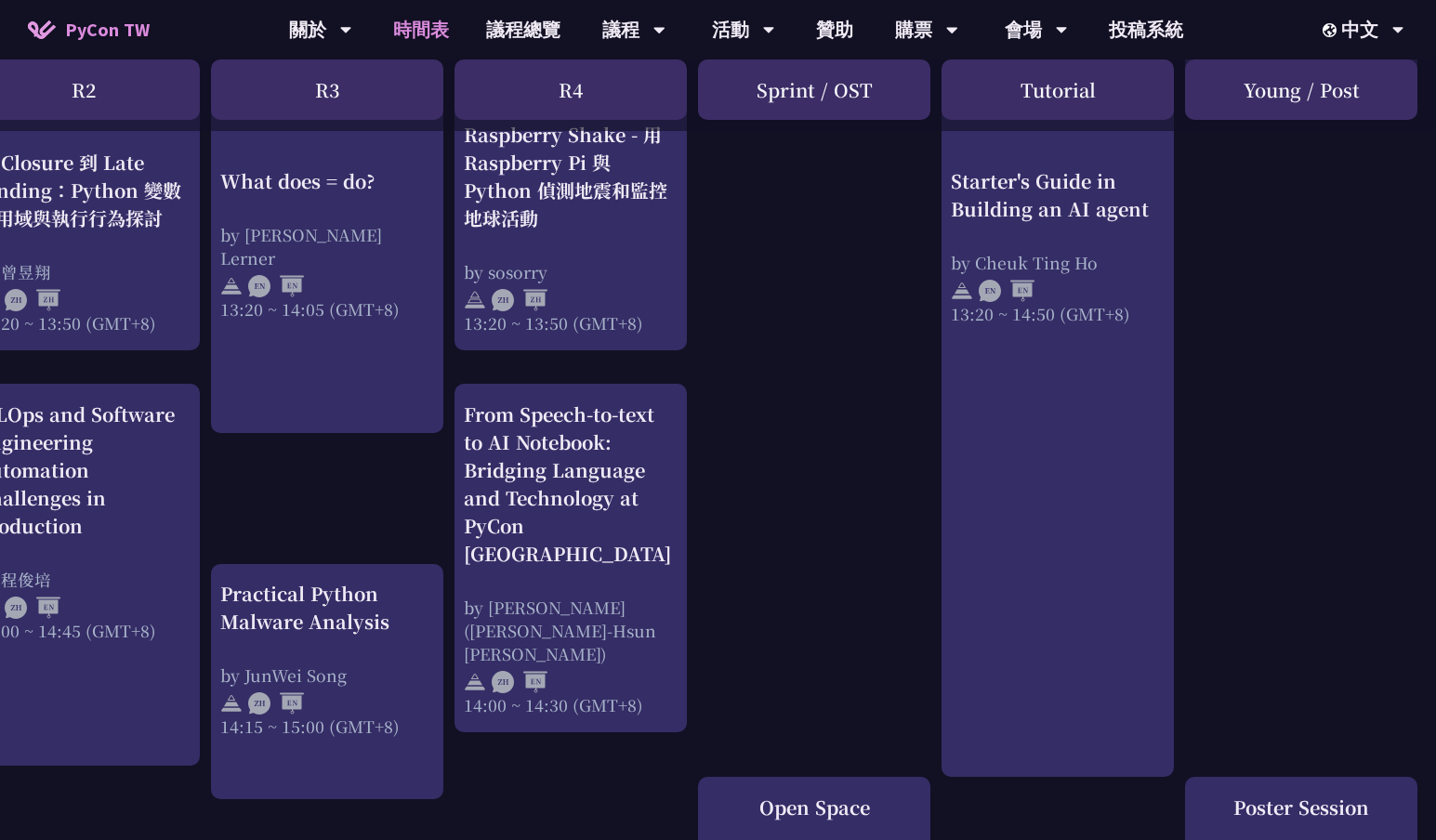
scroll to position [1674, 538]
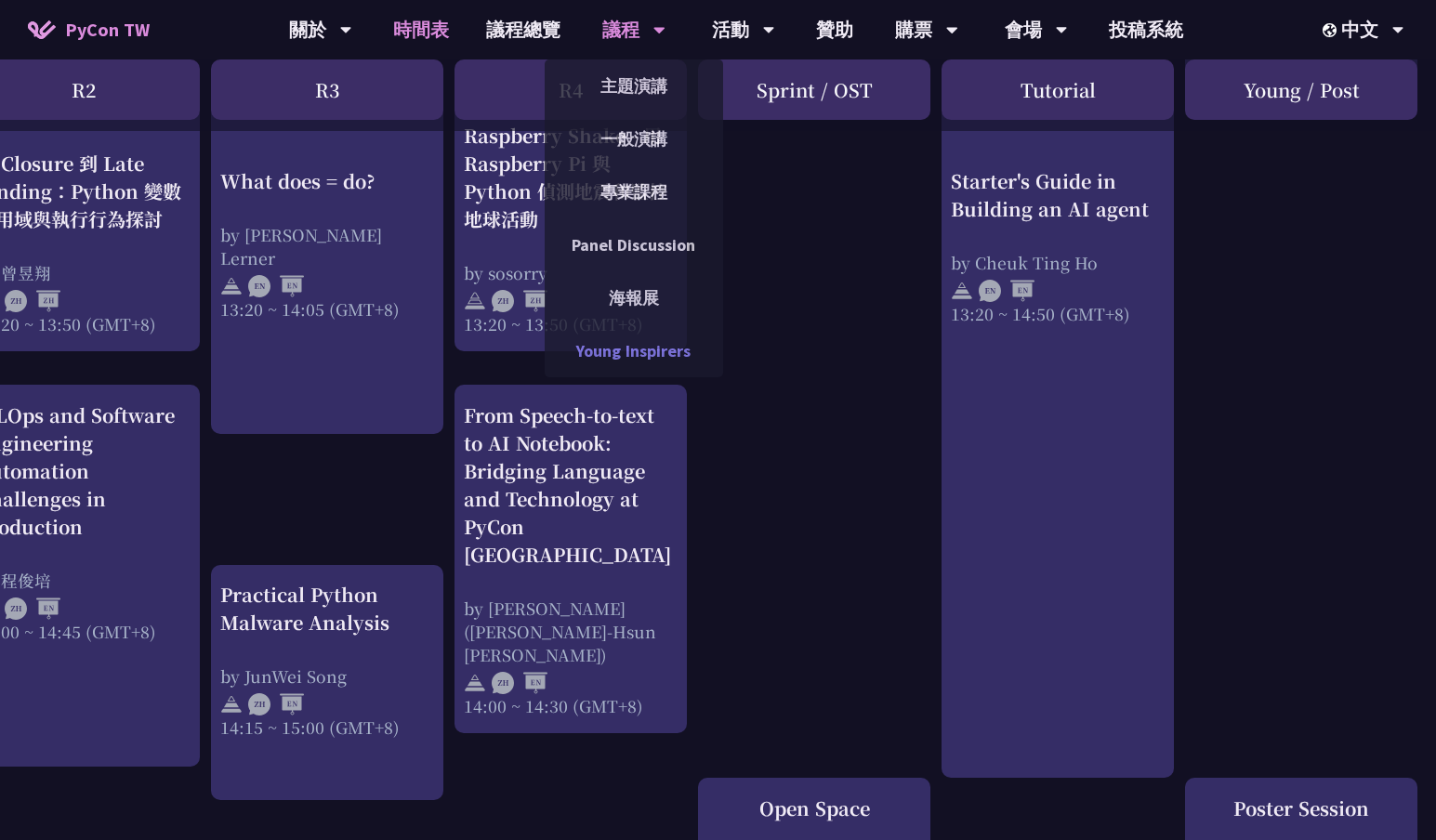
click at [640, 330] on link "Young Inspirers" at bounding box center [633, 350] width 179 height 44
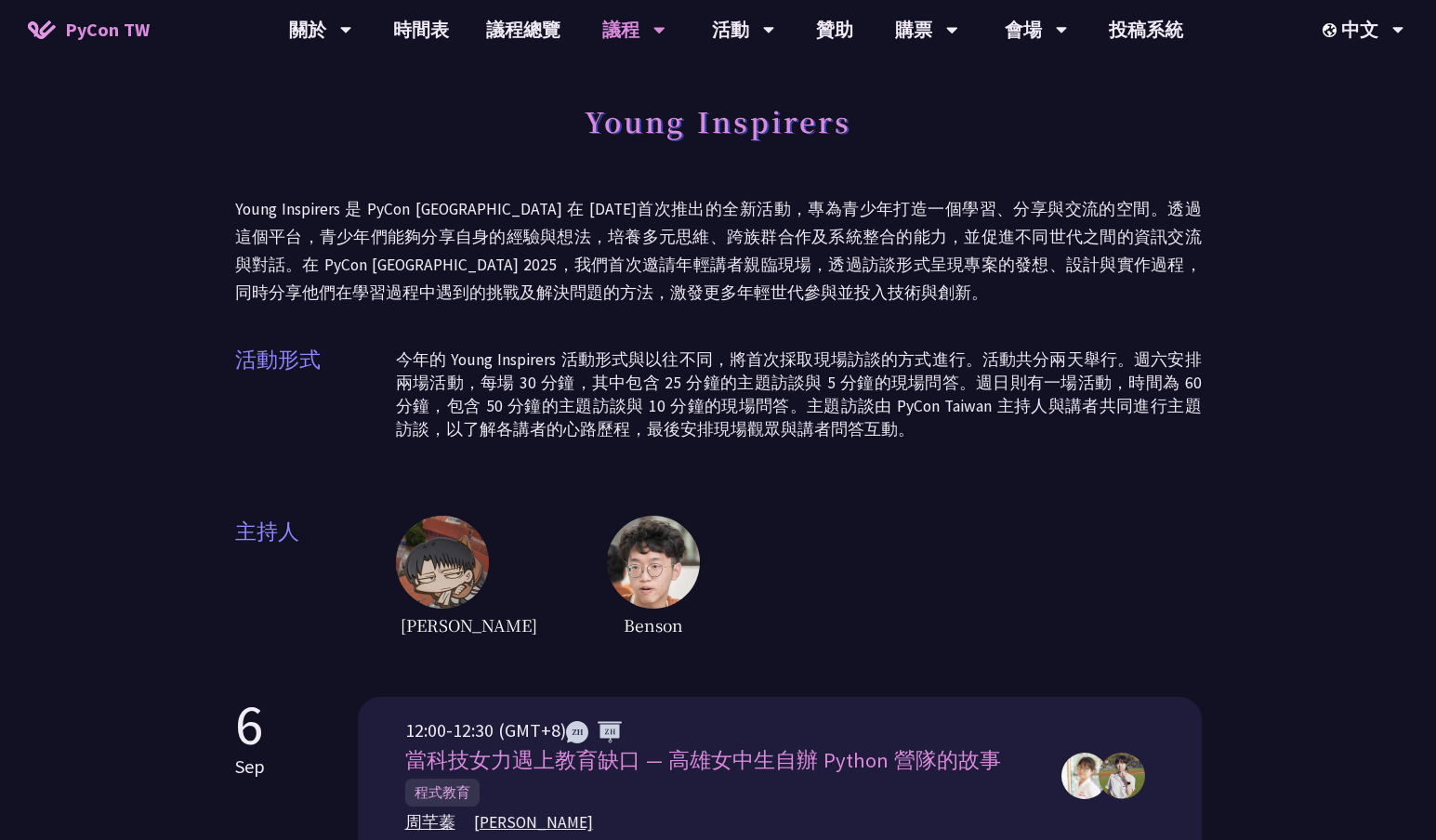
click at [1045, 520] on div "Lee Wei Benson" at bounding box center [799, 579] width 806 height 126
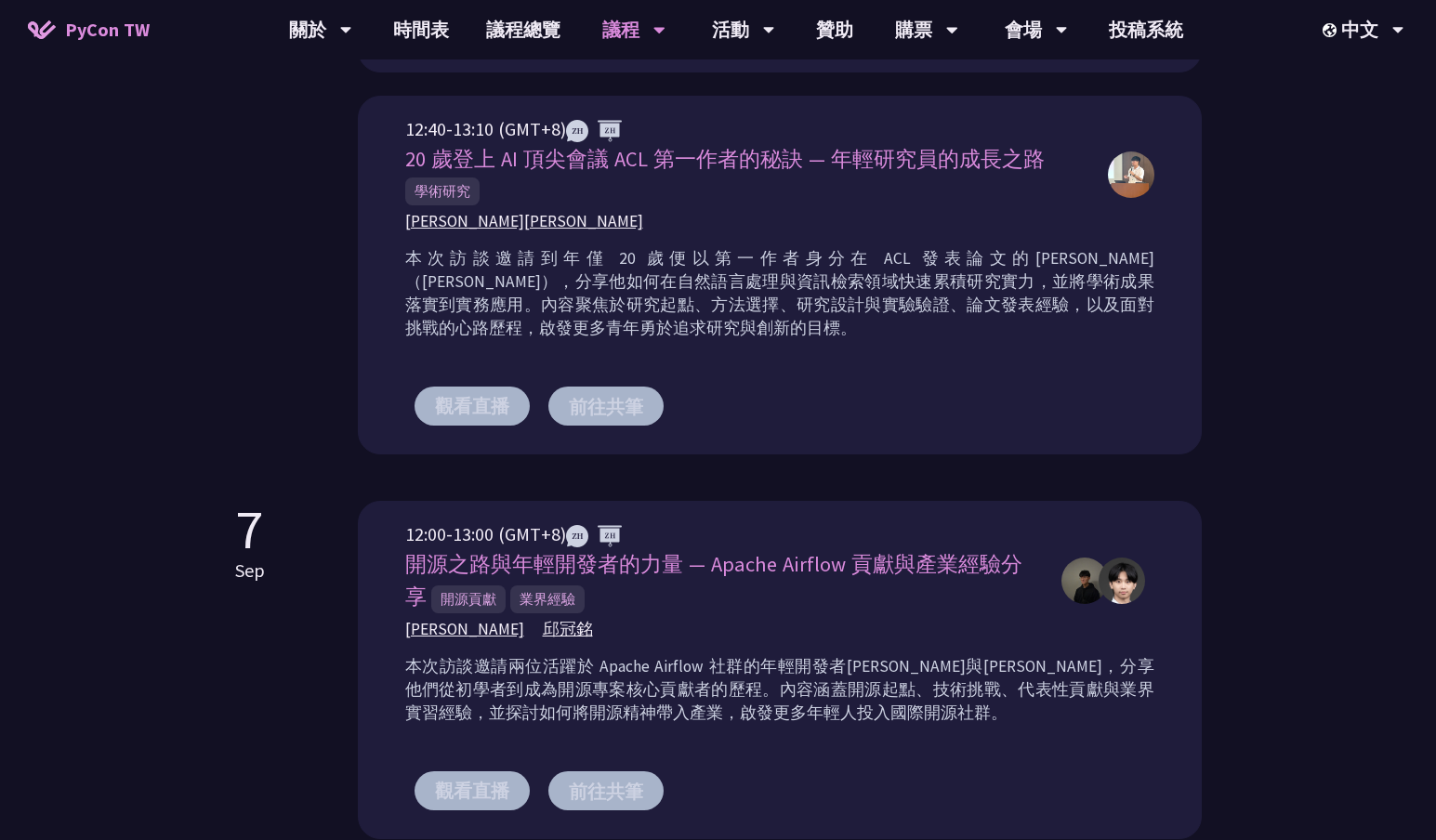
scroll to position [934, 0]
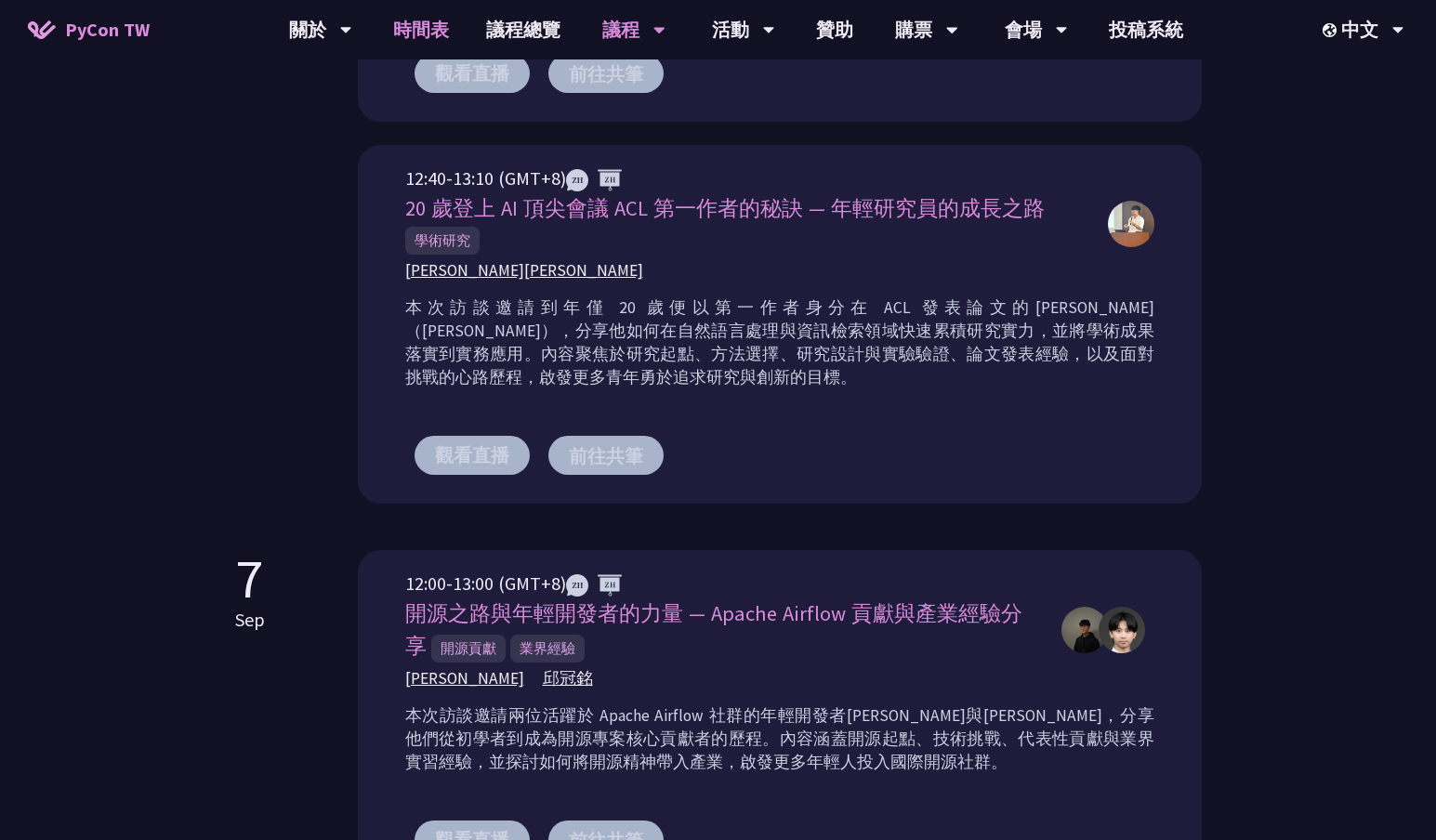
click at [428, 40] on link "時間表" at bounding box center [420, 29] width 93 height 60
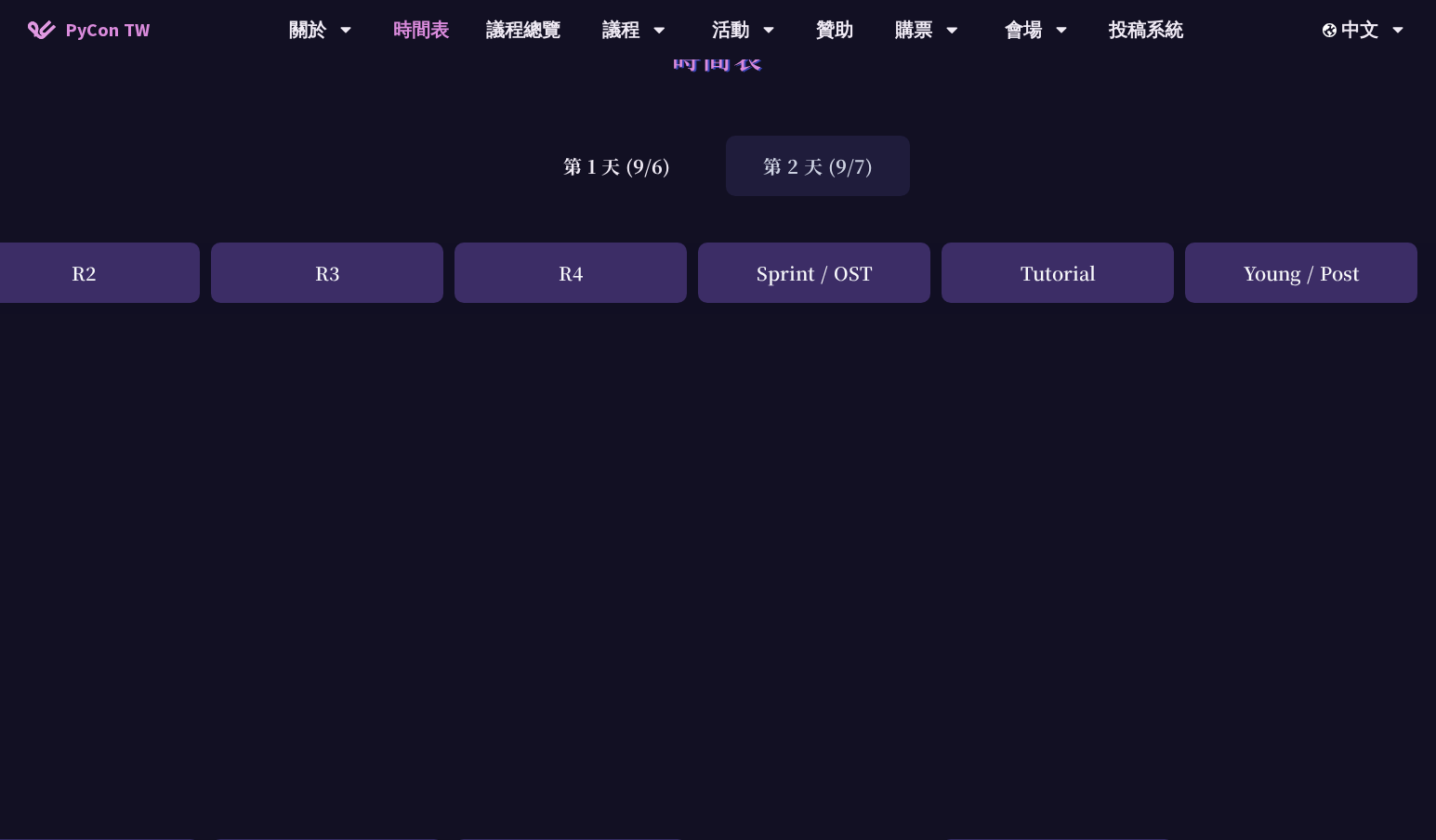
scroll to position [0, 538]
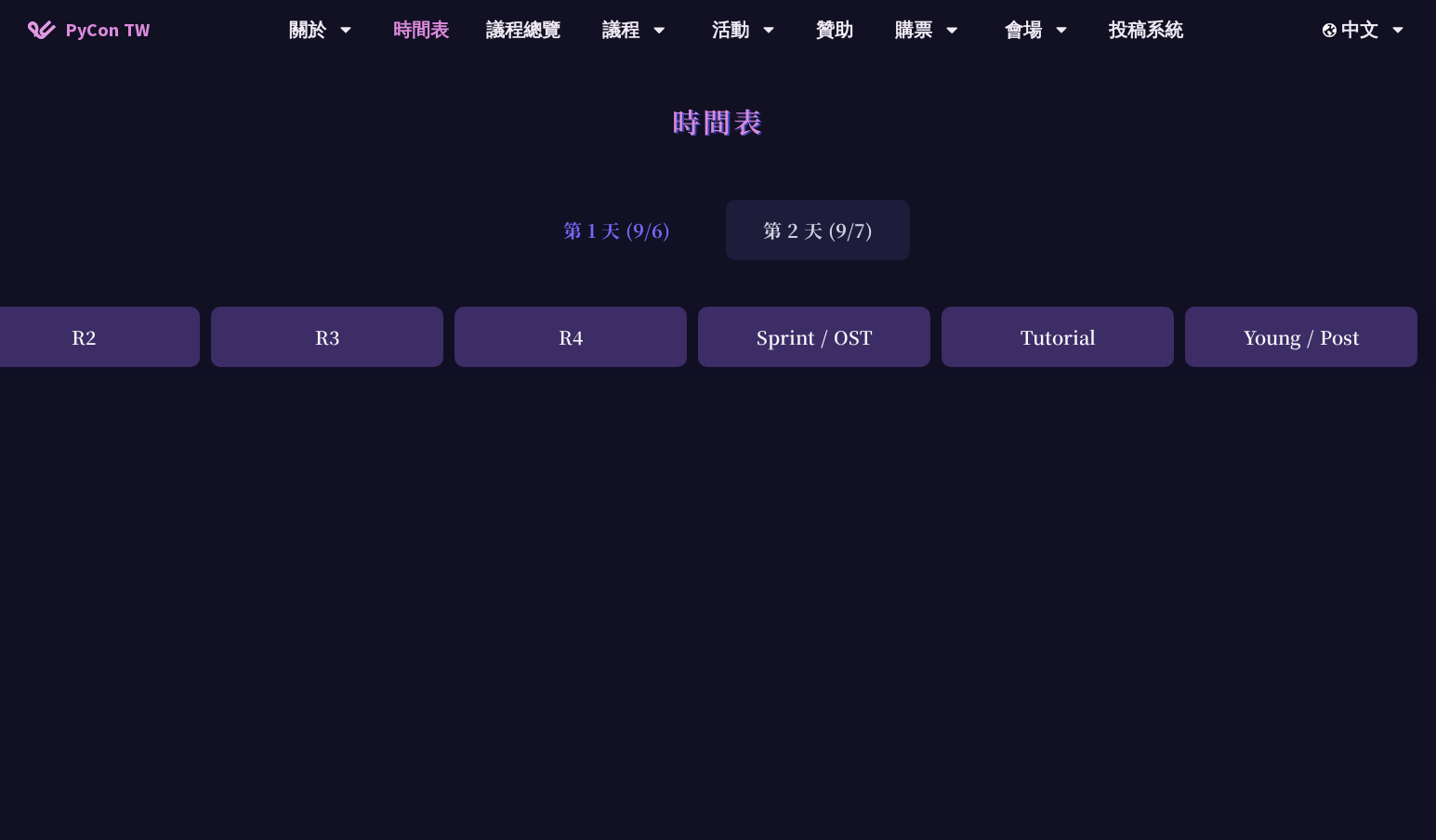
click at [614, 232] on div "第 1 天 (9/6)" at bounding box center [617, 230] width 181 height 60
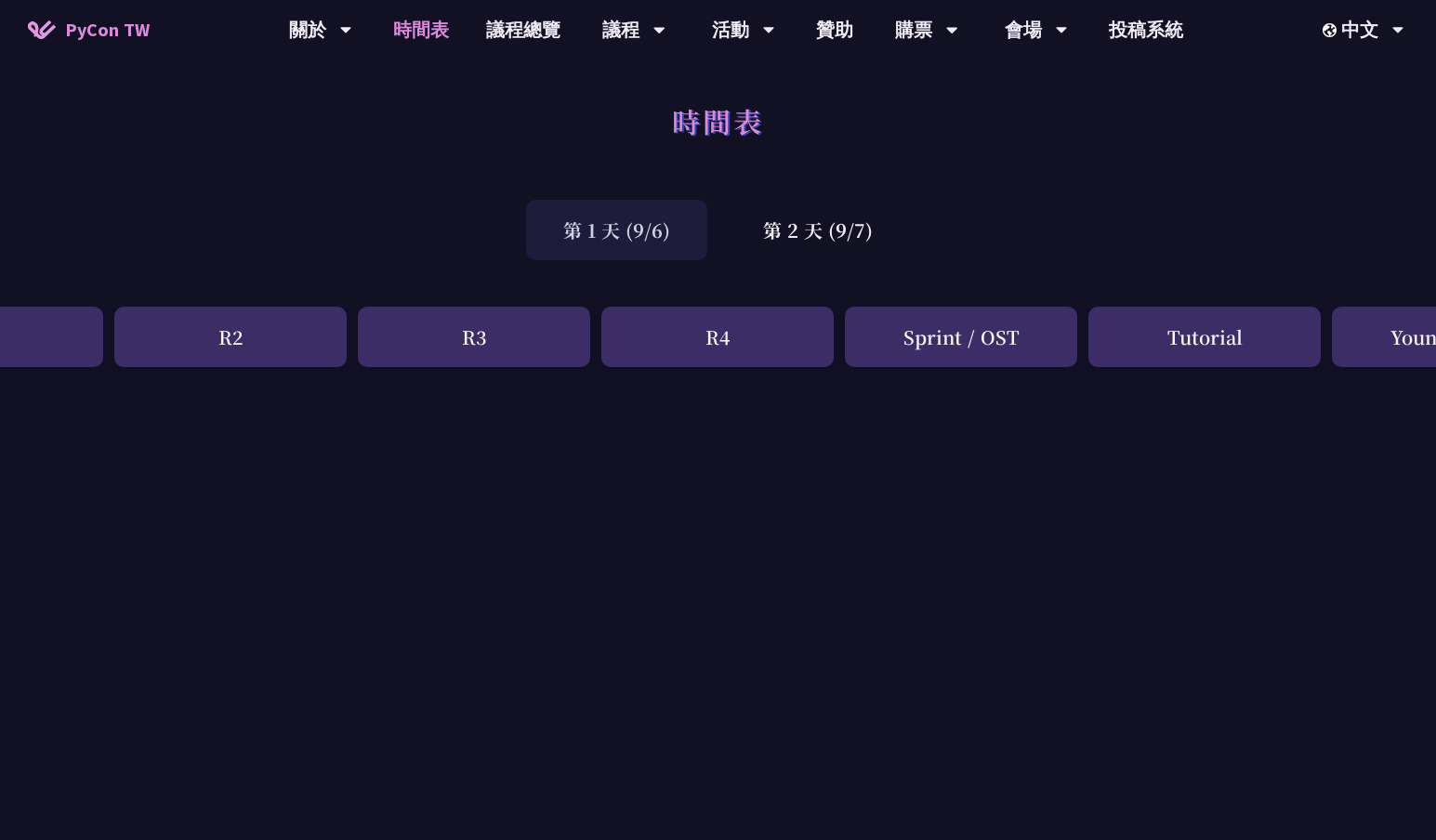
scroll to position [0, 0]
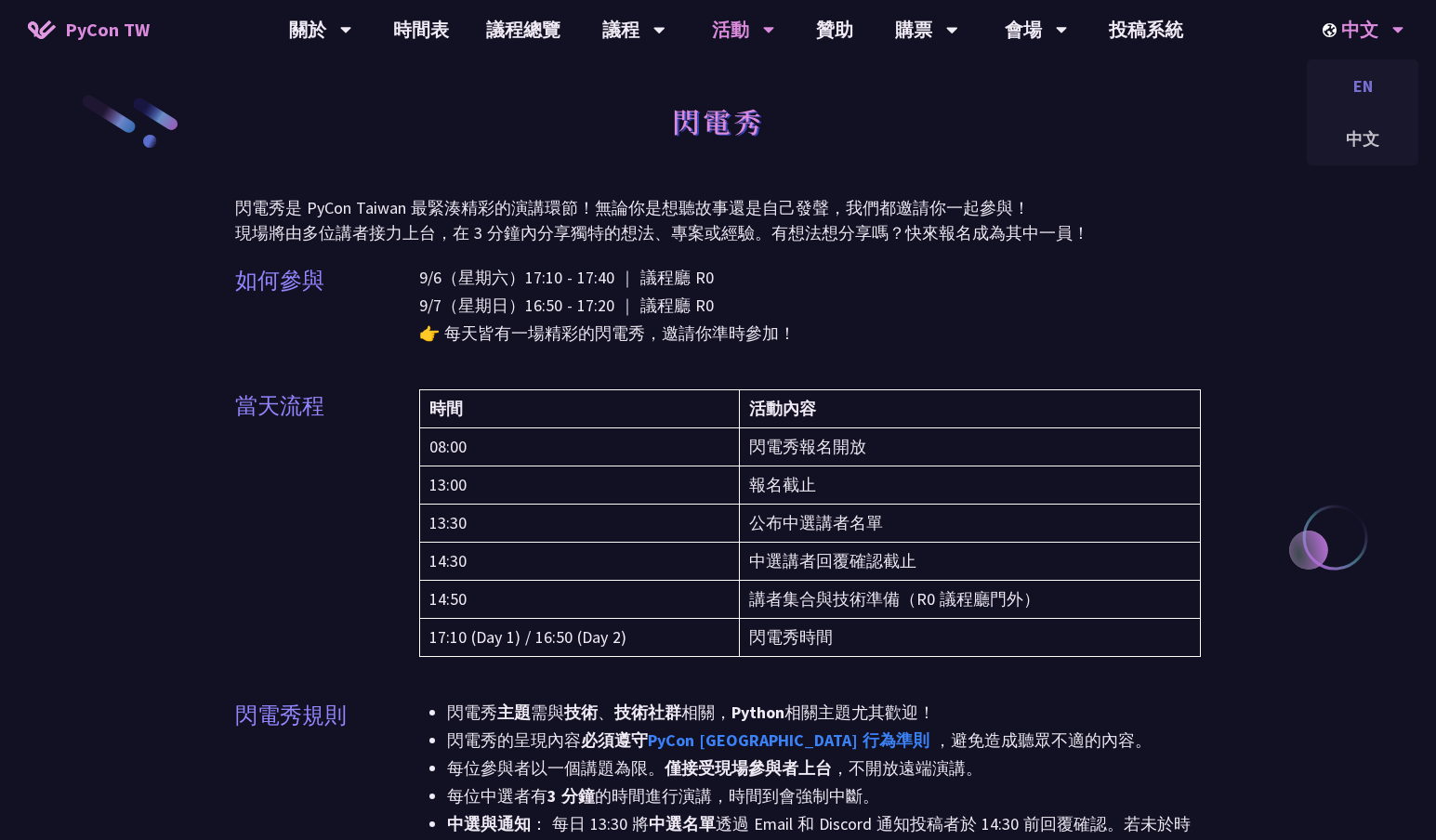
click at [1372, 93] on div "EN" at bounding box center [1362, 86] width 111 height 44
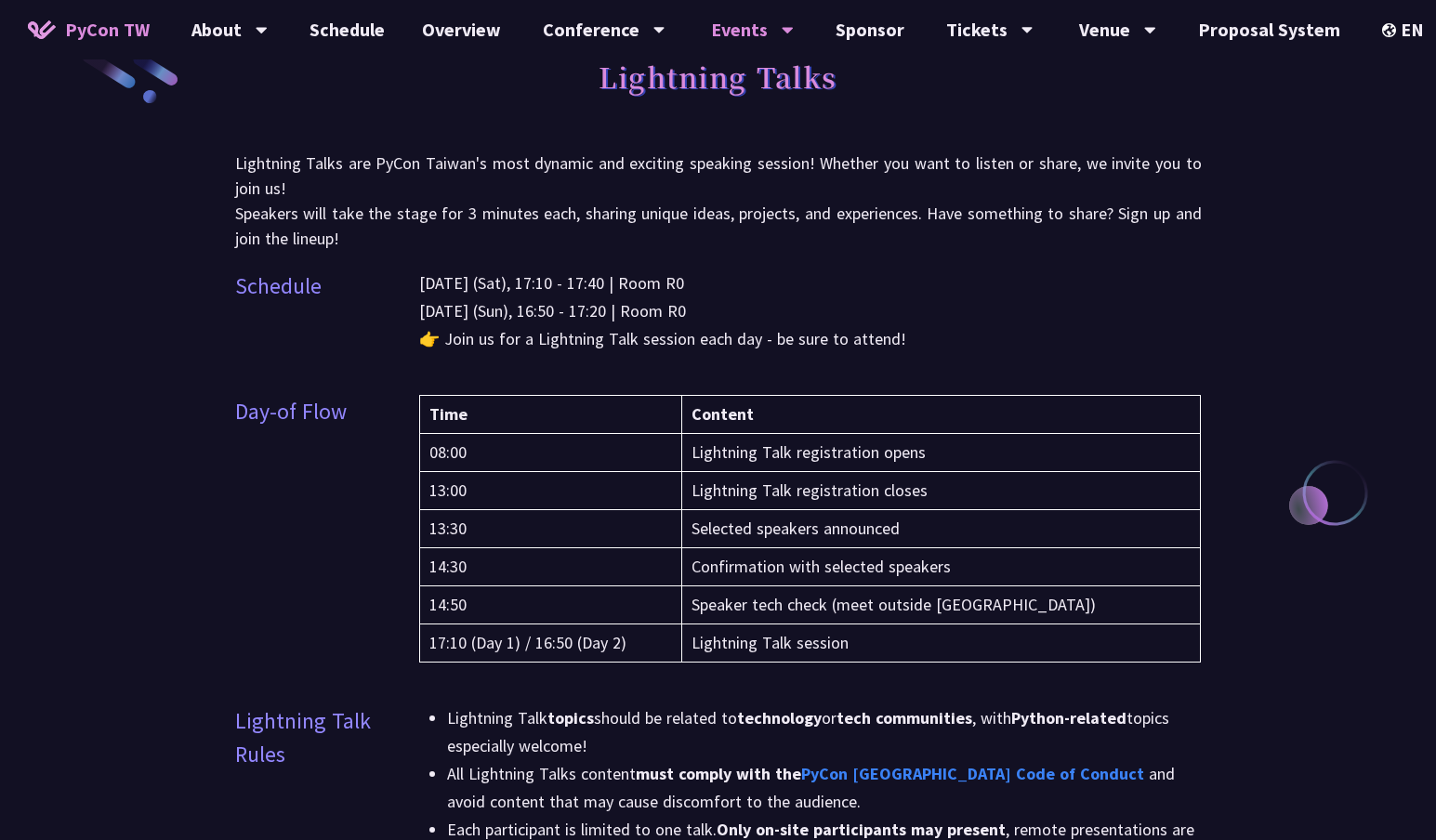
scroll to position [81, 0]
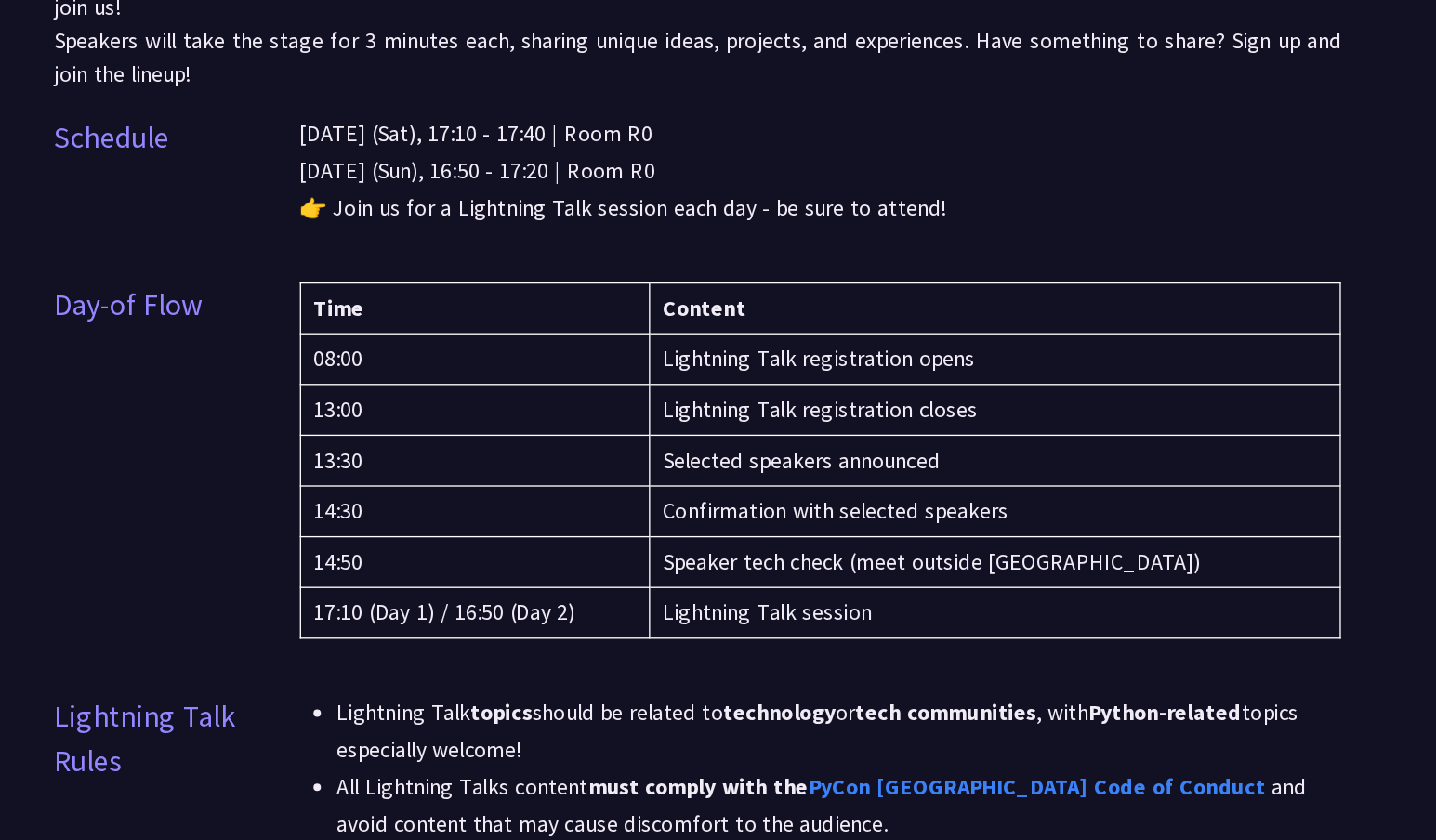
click at [816, 528] on td "Confirmation with selected speakers" at bounding box center [941, 531] width 519 height 38
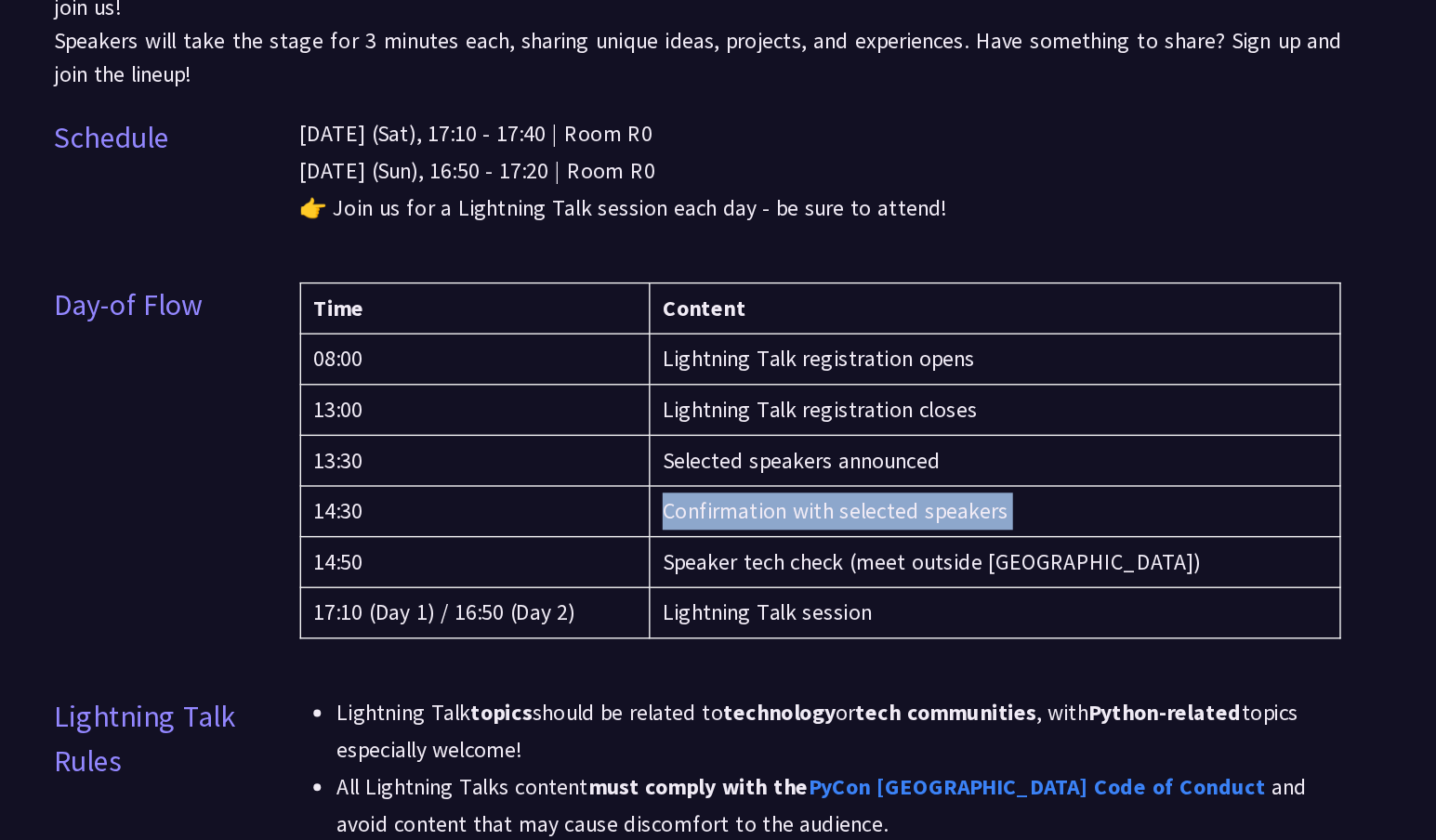
copy td "Confirmation with selected speakers"
